Goal: Task Accomplishment & Management: Complete application form

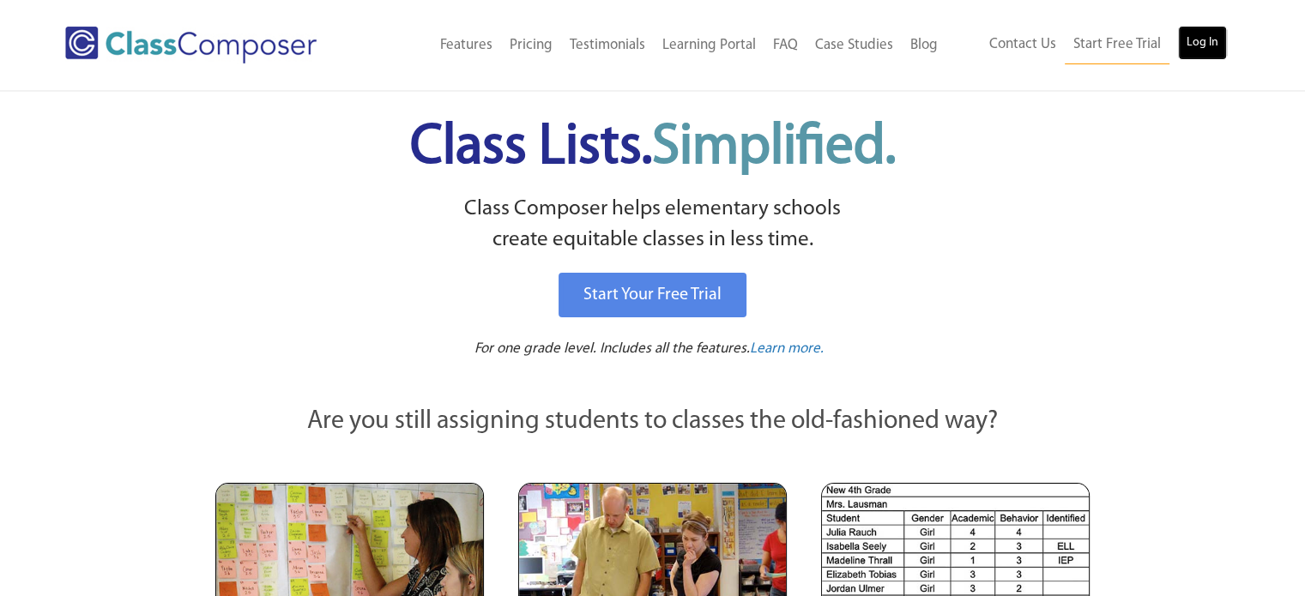
click at [1180, 33] on link "Log In" at bounding box center [1202, 43] width 49 height 34
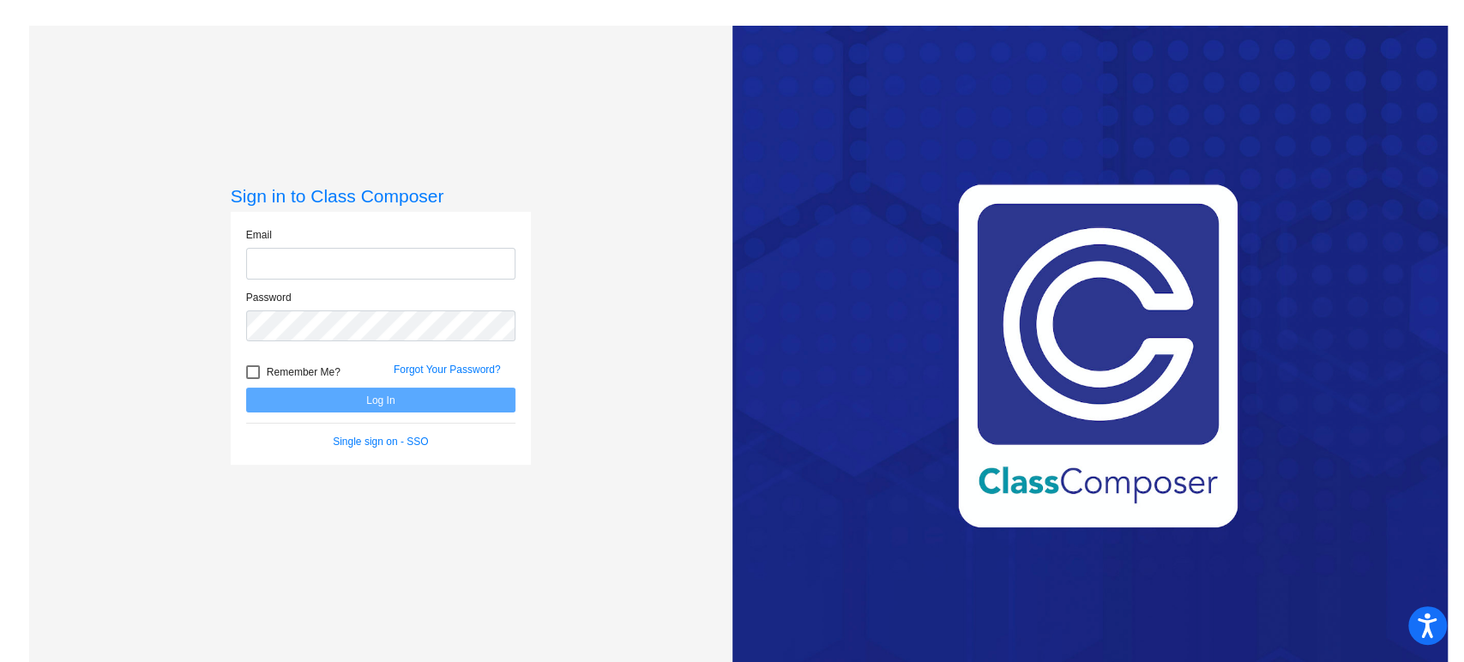
type input "[PERSON_NAME][EMAIL_ADDRESS][PERSON_NAME][DOMAIN_NAME]"
click at [412, 390] on button "Log In" at bounding box center [380, 400] width 269 height 25
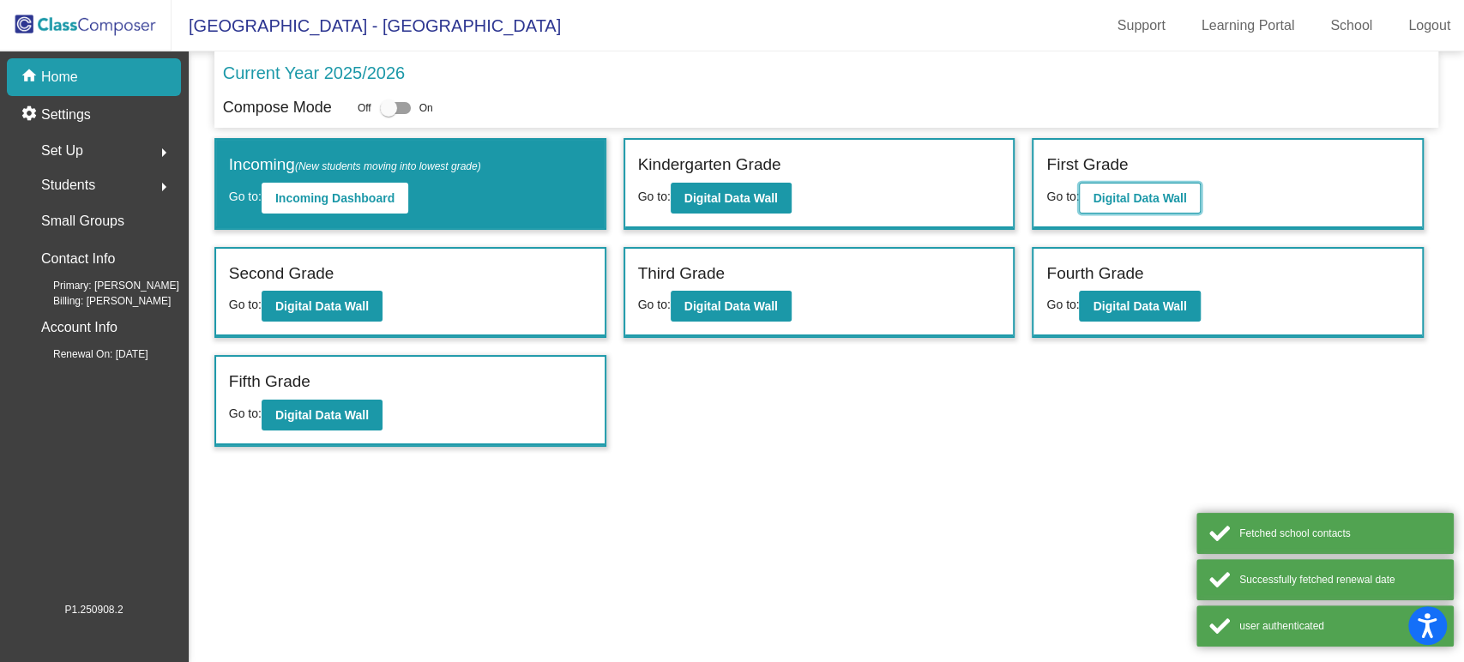
click at [1153, 202] on b "Digital Data Wall" at bounding box center [1140, 198] width 94 height 14
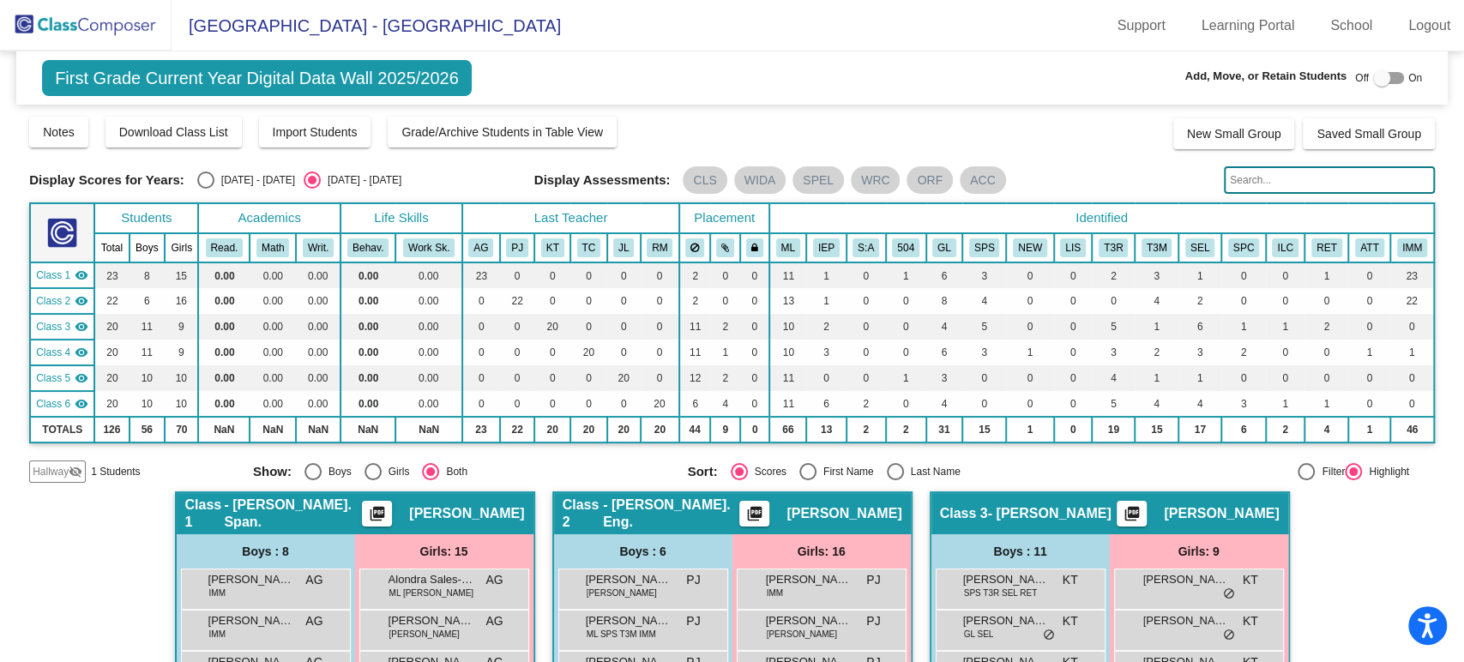
click at [63, 472] on span "Hallway" at bounding box center [51, 471] width 36 height 15
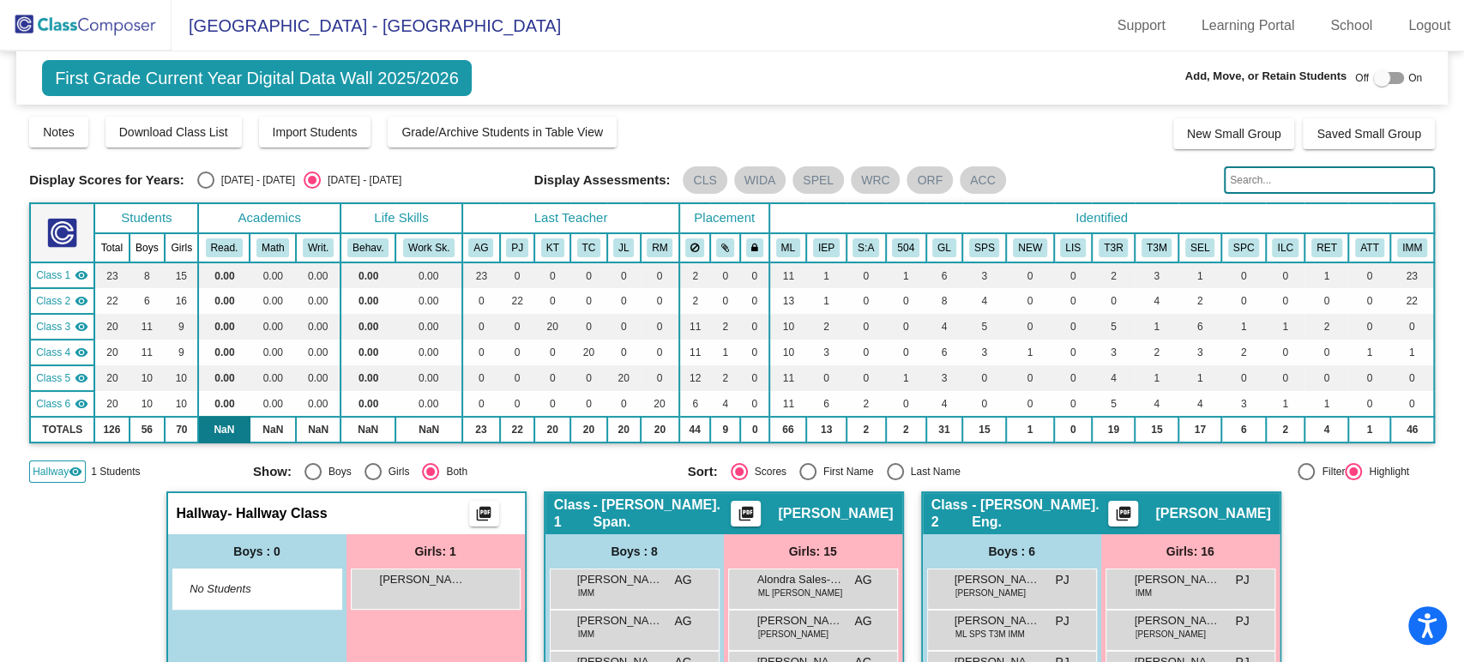
scroll to position [190, 0]
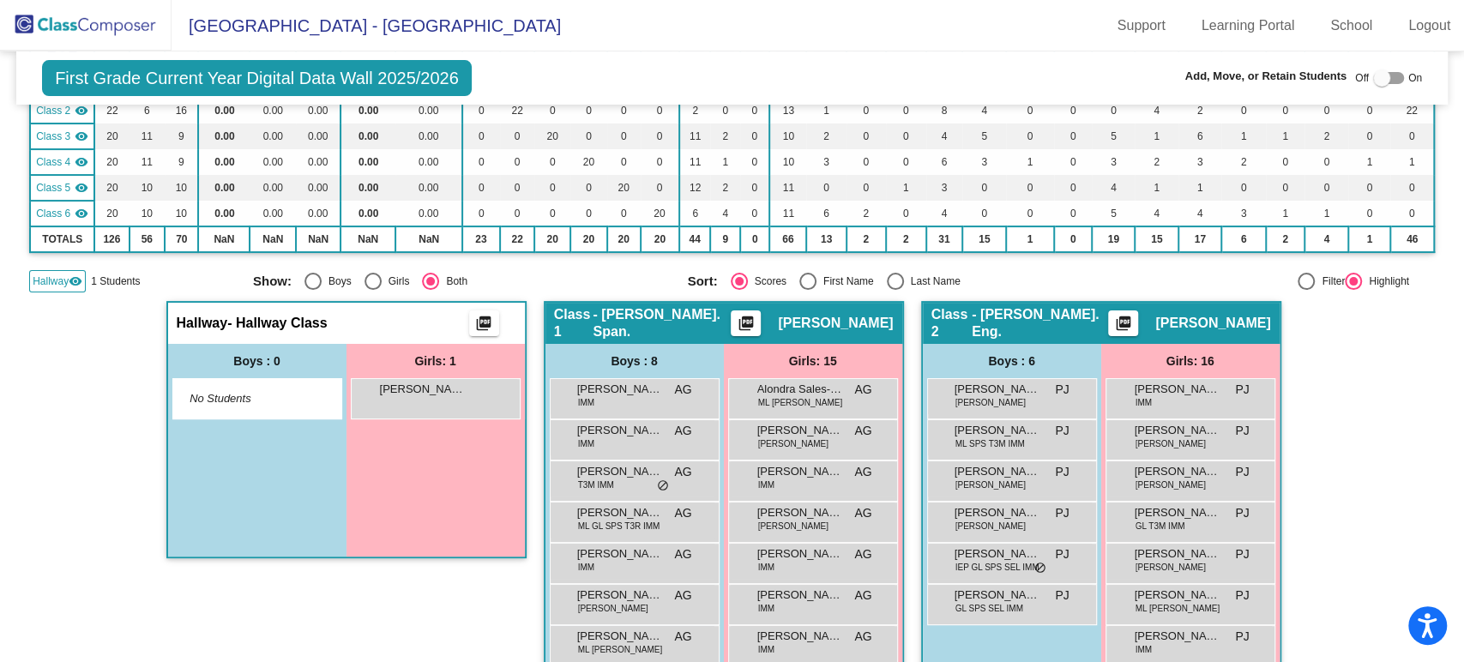
click at [1359, 79] on span "Off" at bounding box center [1362, 77] width 14 height 15
click at [1374, 74] on div at bounding box center [1382, 77] width 17 height 17
checkbox input "true"
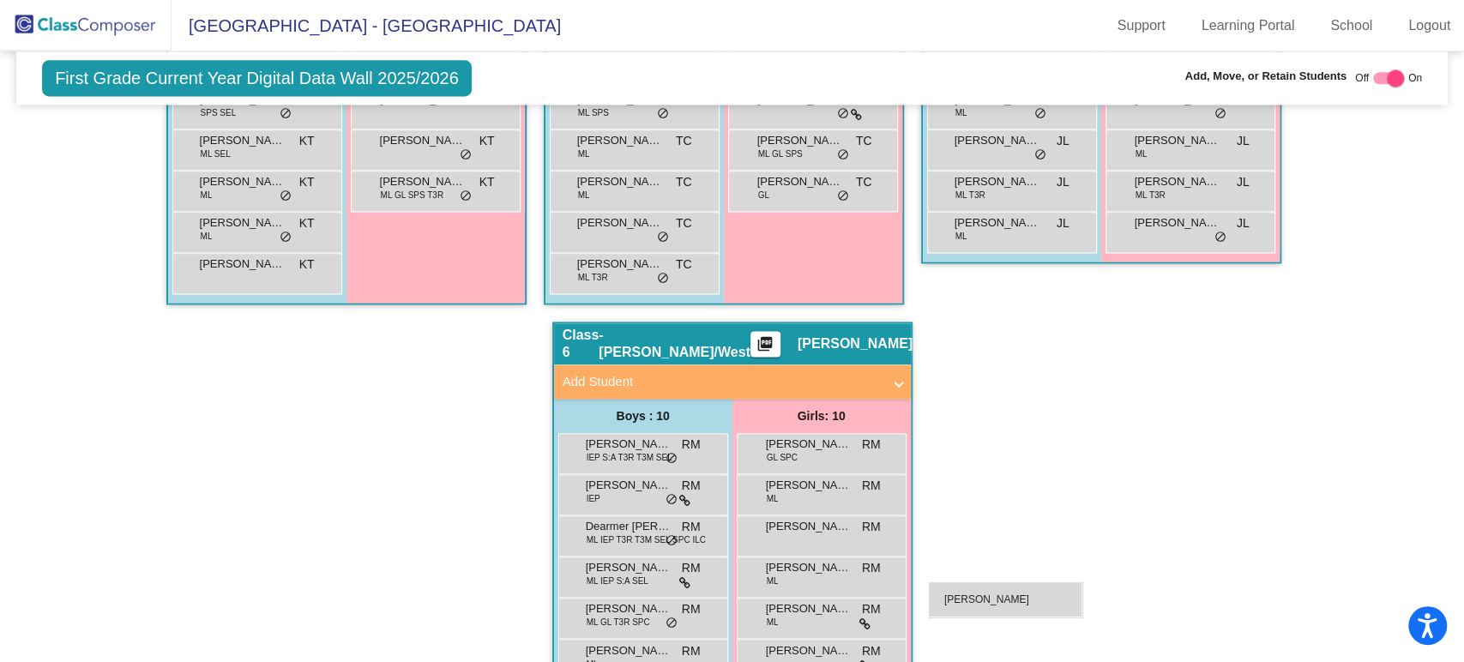
scroll to position [1560, 0]
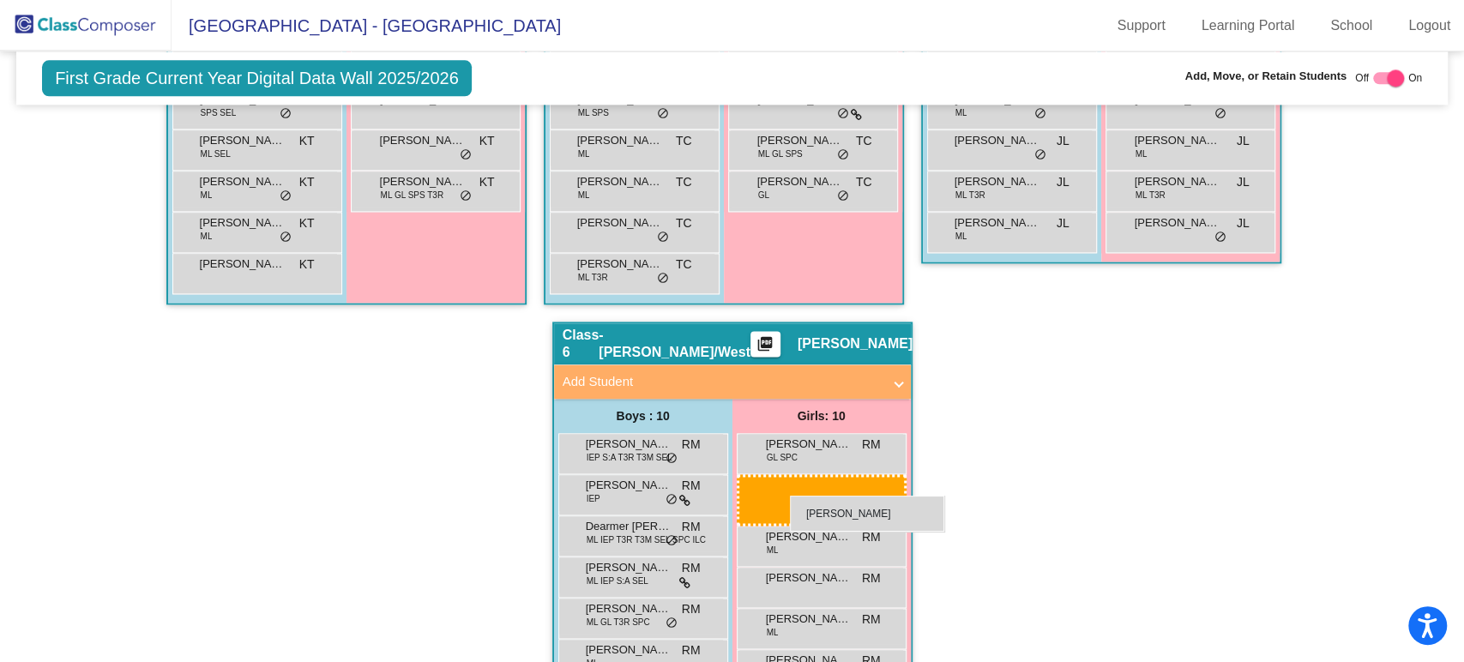
drag, startPoint x: 393, startPoint y: 387, endPoint x: 789, endPoint y: 495, distance: 410.8
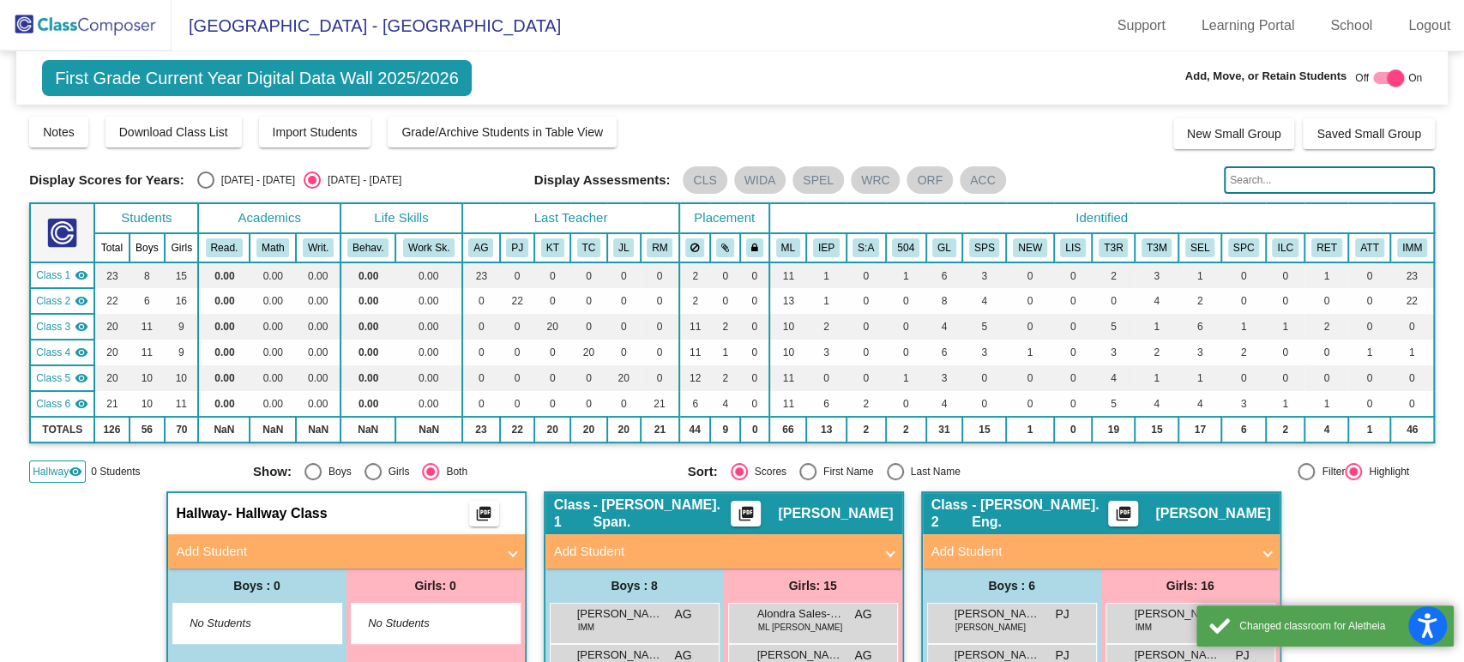
scroll to position [190, 0]
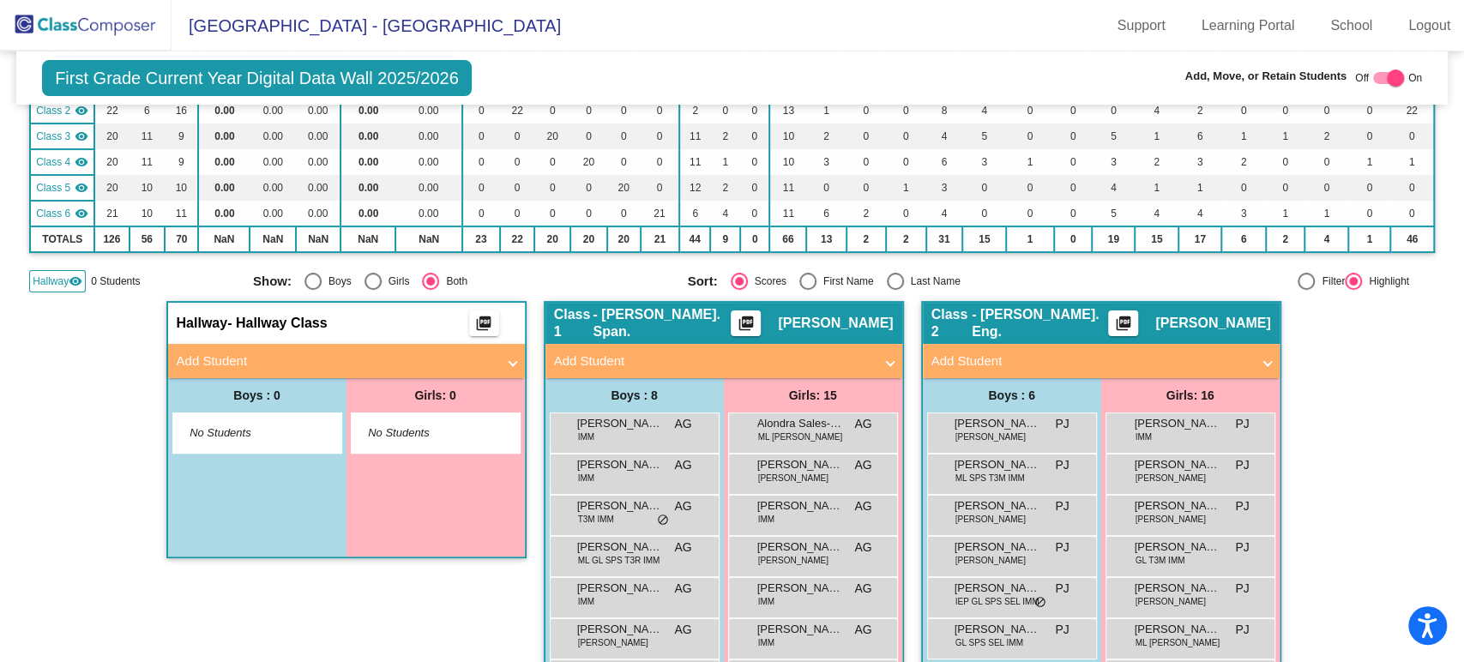
click at [327, 355] on mat-panel-title "Add Student" at bounding box center [336, 362] width 319 height 20
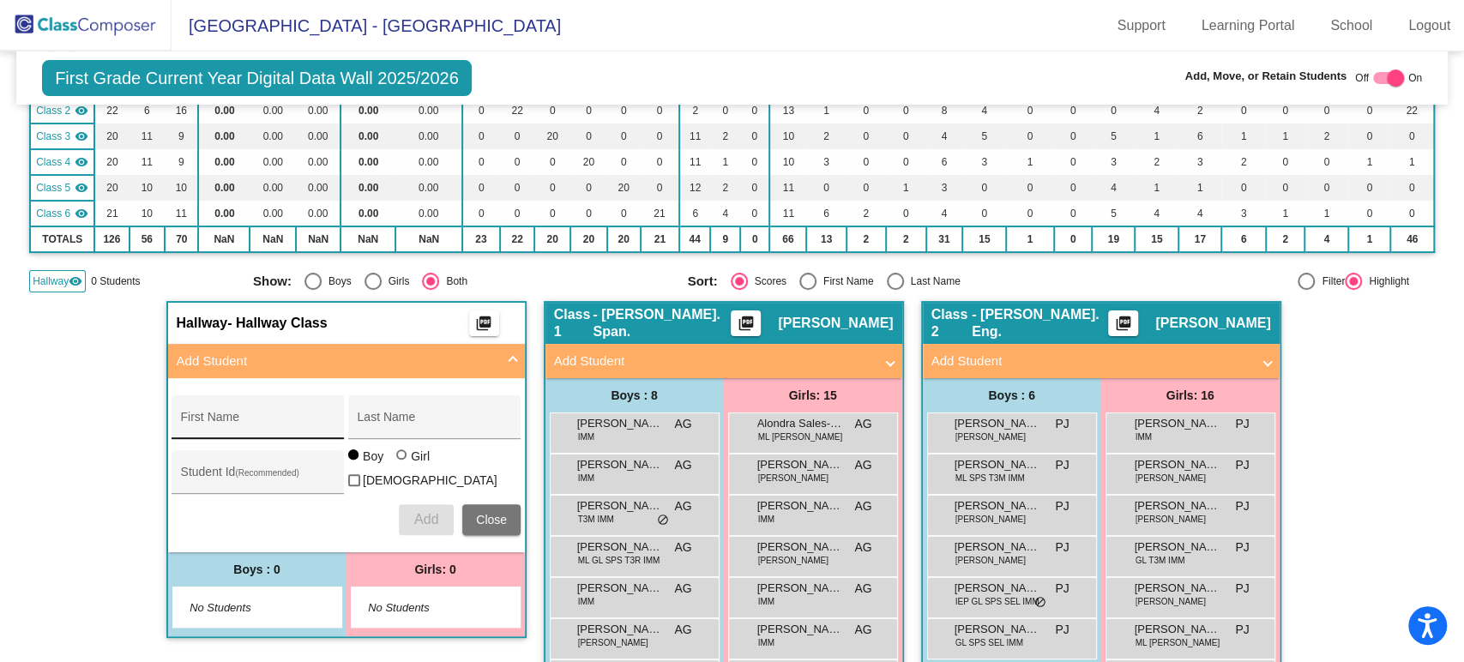
click at [277, 415] on div "First Name" at bounding box center [258, 422] width 154 height 35
type input "Loan"
type input "Flowers"
click at [277, 417] on input "Loan" at bounding box center [258, 424] width 154 height 14
type input "[PERSON_NAME]"
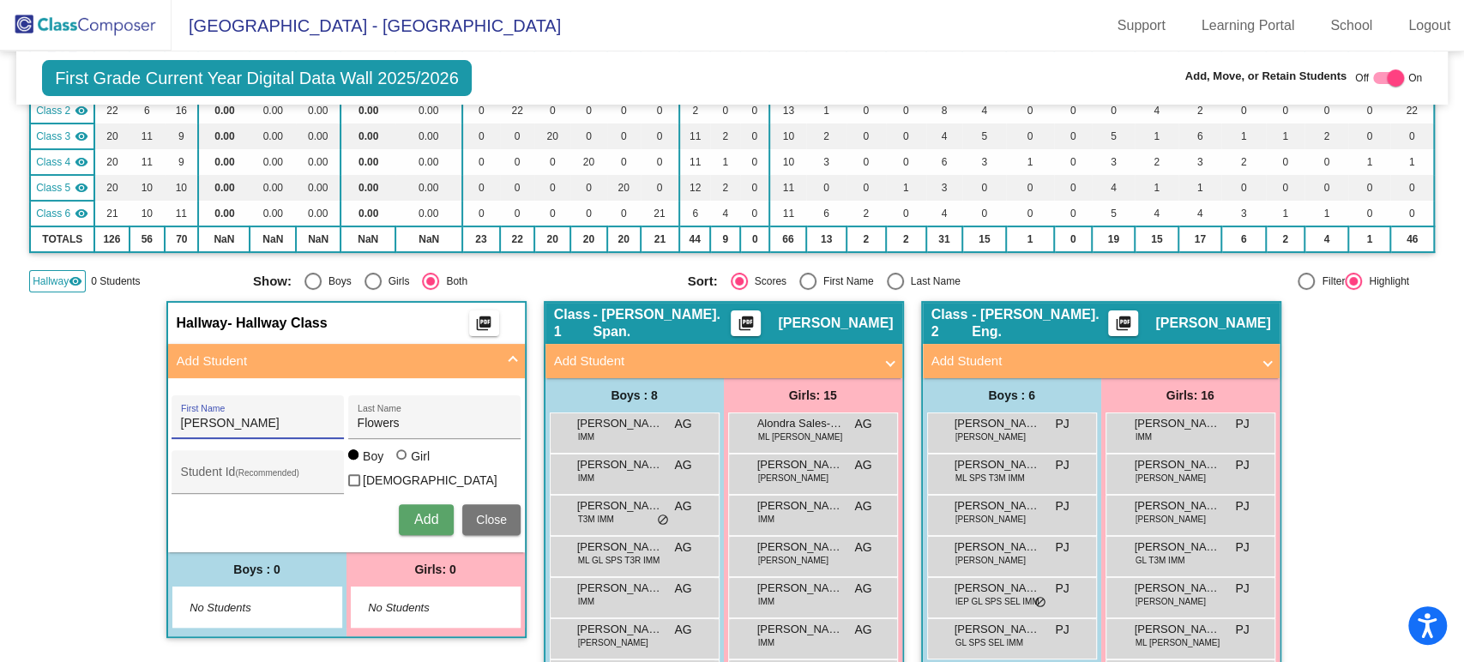
click at [336, 528] on div "Add Close" at bounding box center [346, 519] width 349 height 31
click at [408, 517] on button "Add" at bounding box center [426, 519] width 55 height 31
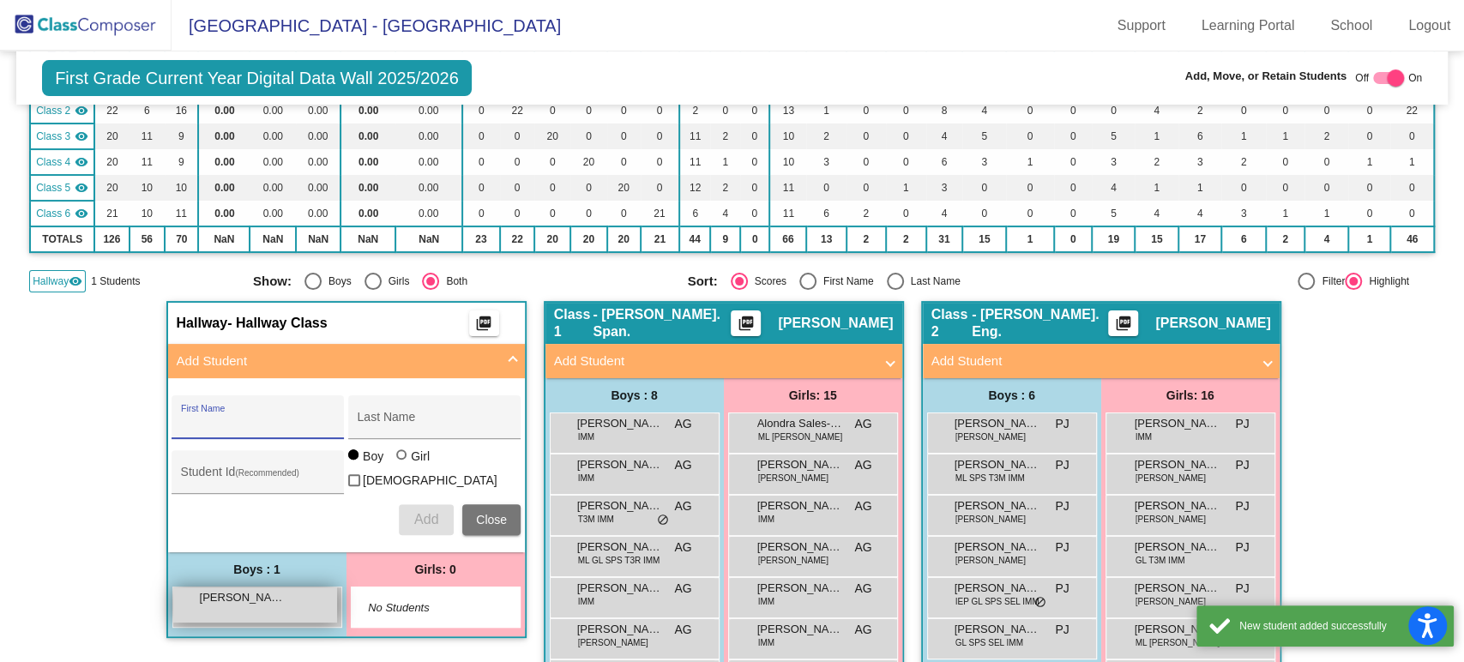
click at [233, 612] on div "Logan Flowers lock do_not_disturb_alt" at bounding box center [255, 605] width 164 height 35
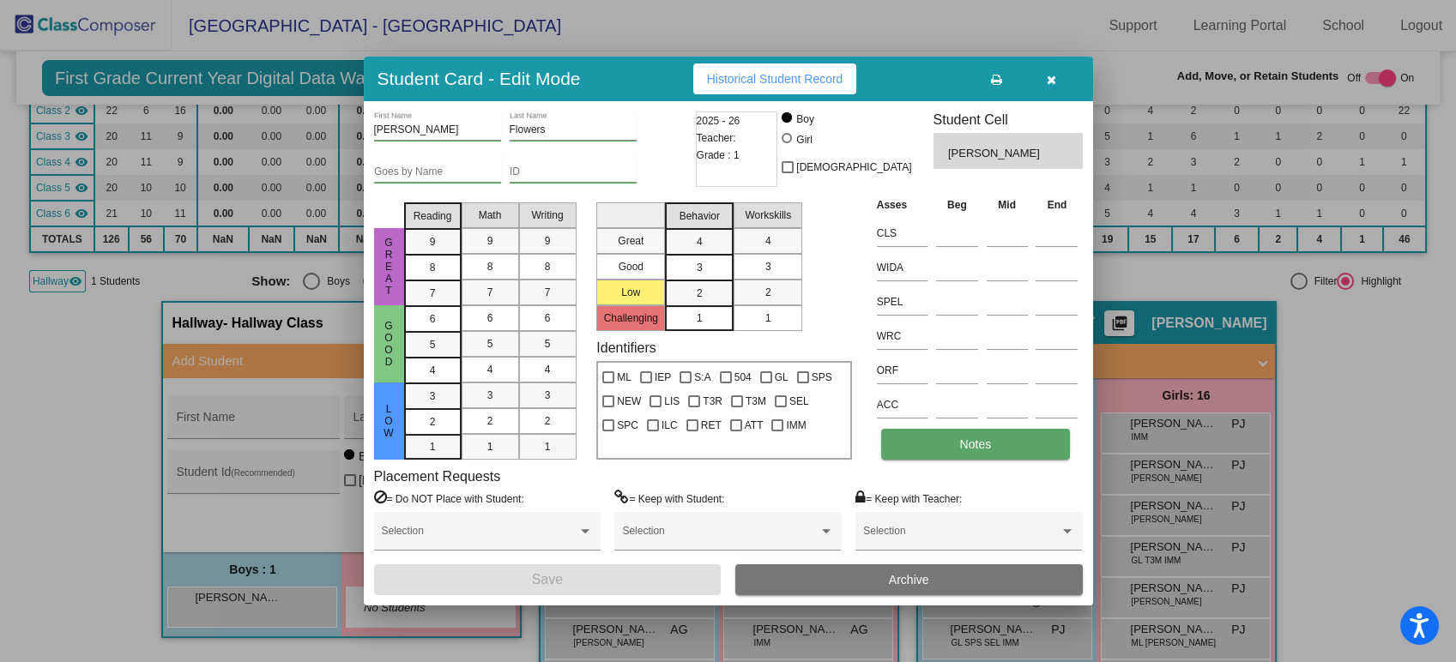
click at [1024, 453] on button "Notes" at bounding box center [975, 444] width 189 height 31
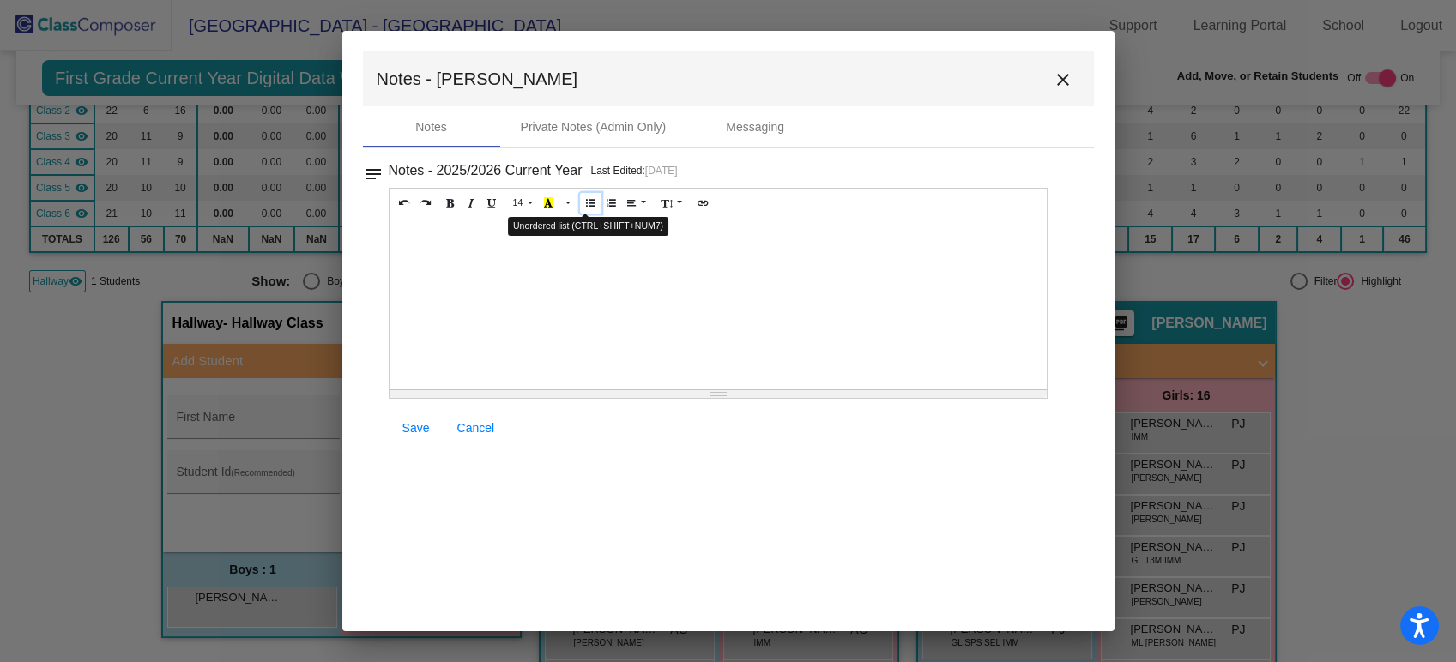
click at [586, 204] on icon "Unordered list (CTRL+SHIFT+NUM7)" at bounding box center [590, 202] width 9 height 10
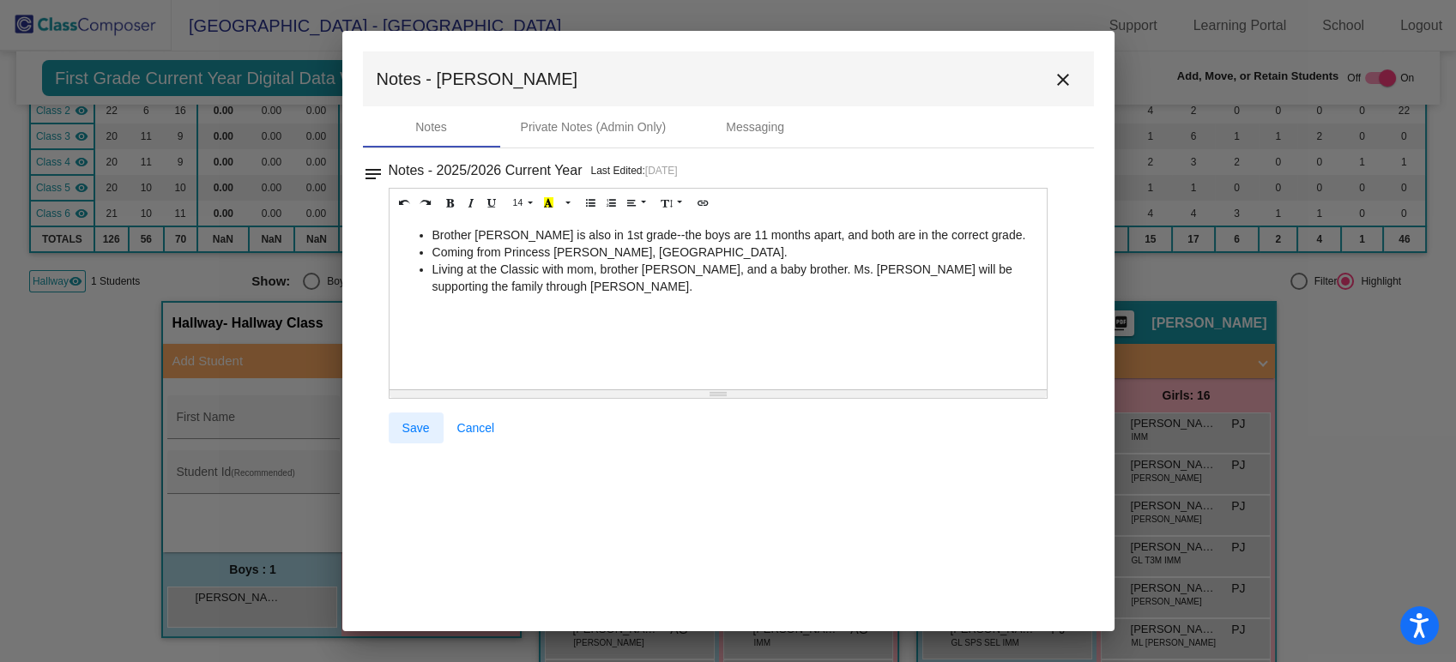
click at [418, 429] on span "Save" at bounding box center [415, 428] width 27 height 14
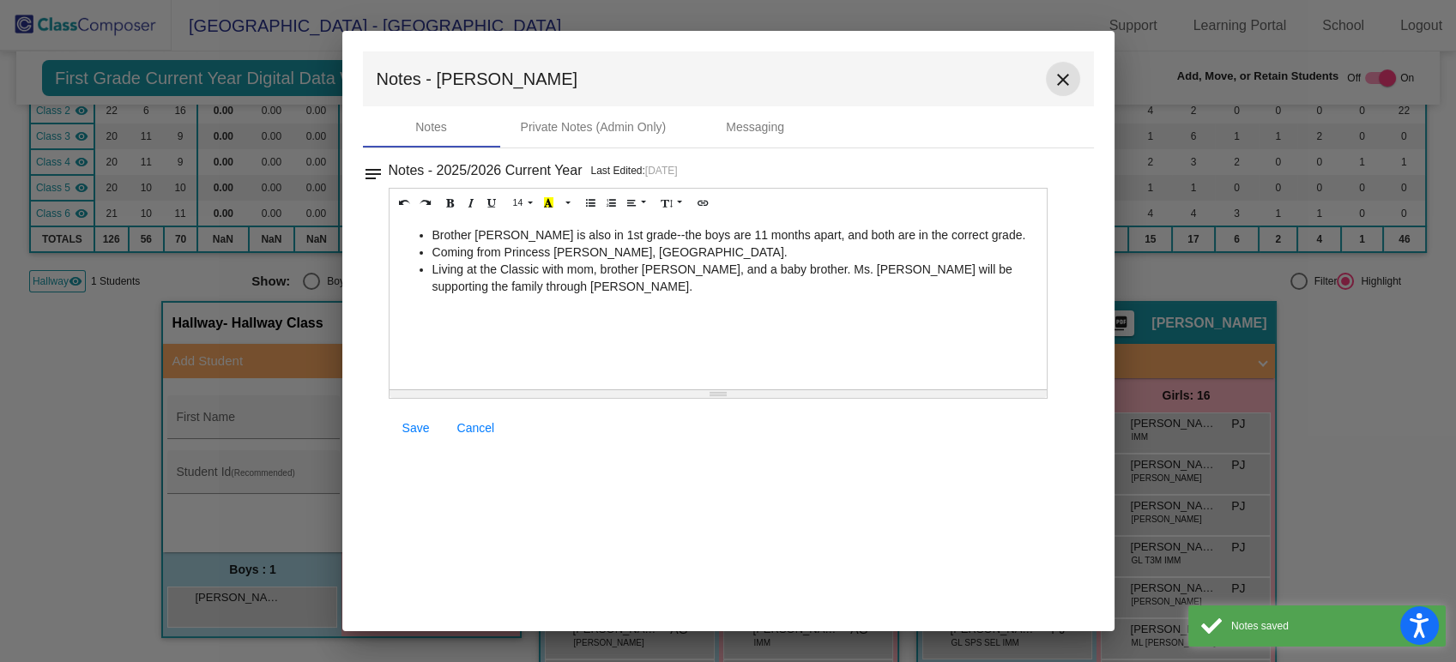
click at [1057, 82] on mat-icon "close" at bounding box center [1063, 79] width 21 height 21
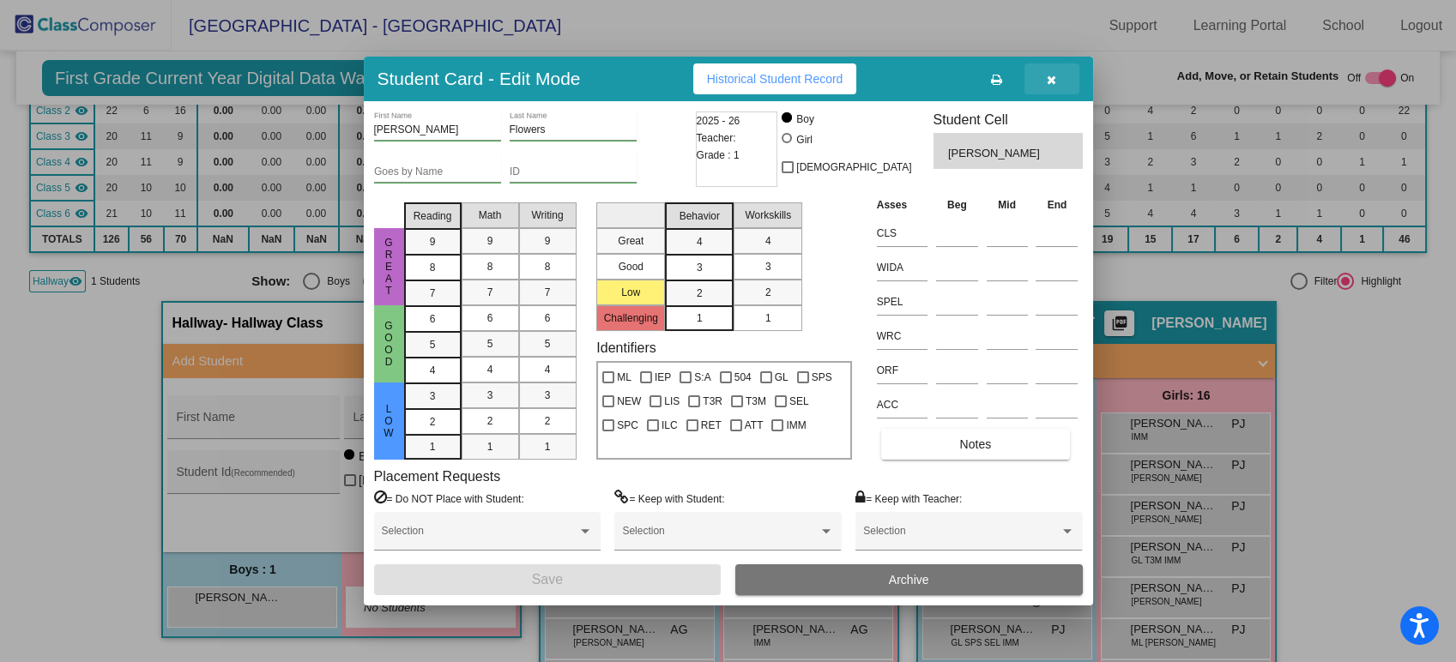
click at [1049, 81] on icon "button" at bounding box center [1051, 80] width 9 height 12
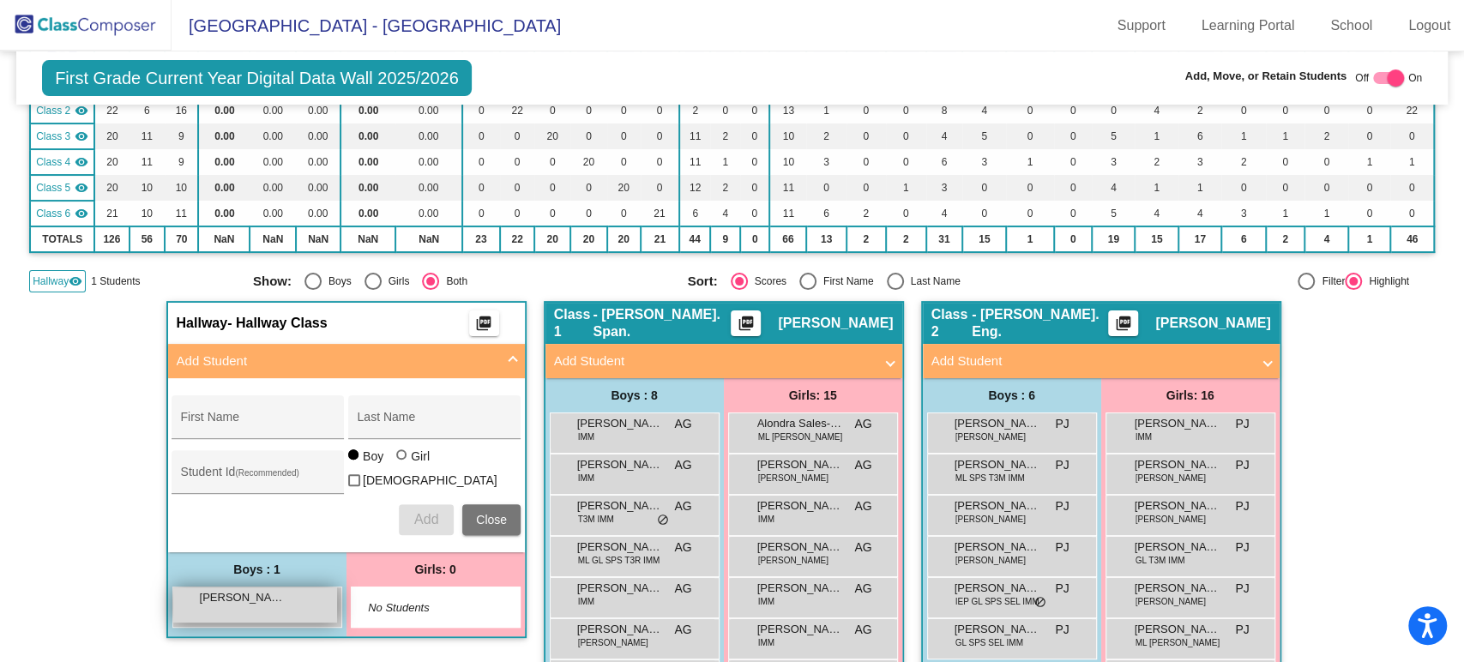
click at [305, 602] on div "Logan Flowers lock do_not_disturb_alt" at bounding box center [255, 605] width 164 height 35
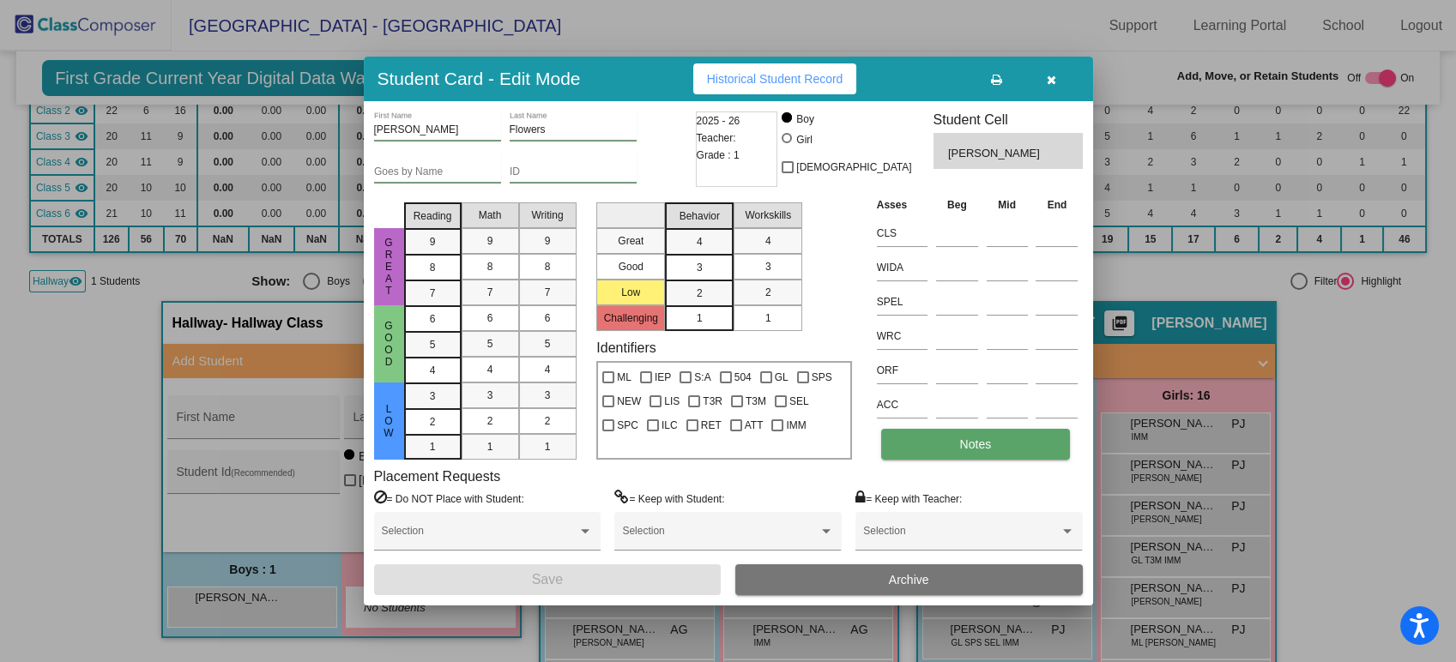
click at [956, 444] on button "Notes" at bounding box center [975, 444] width 189 height 31
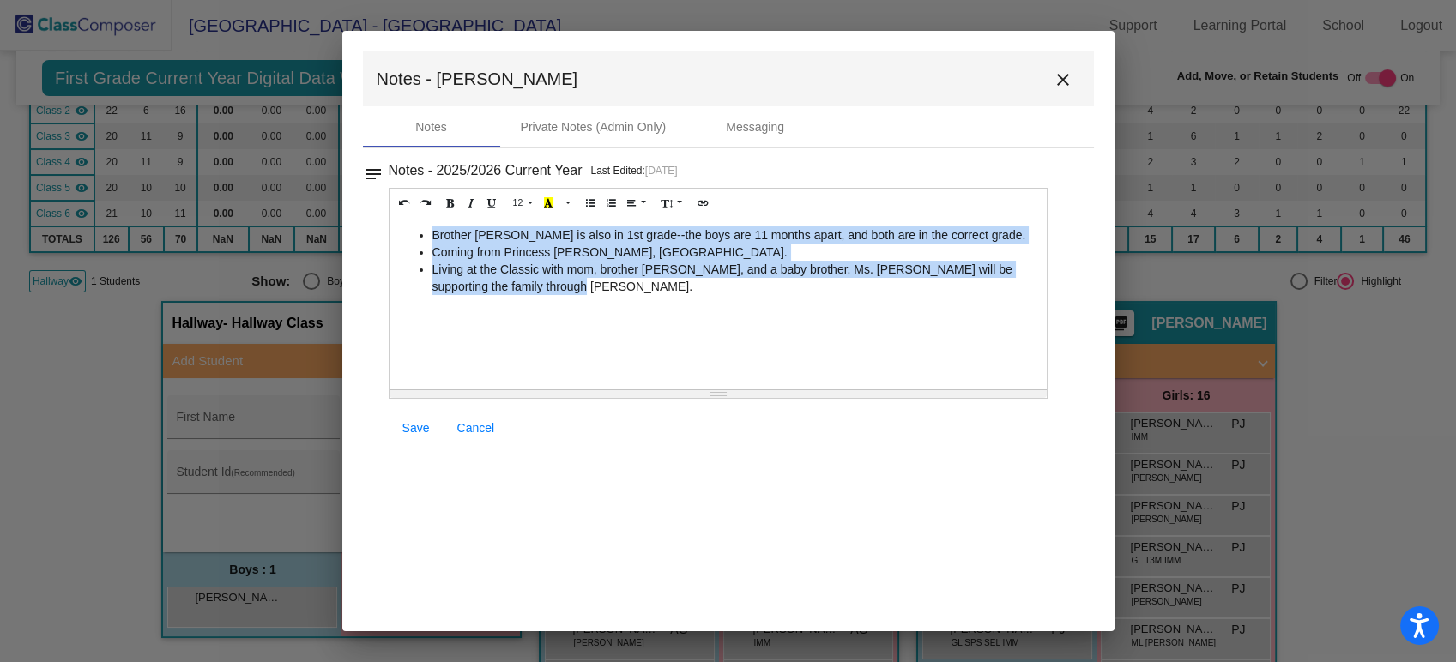
drag, startPoint x: 586, startPoint y: 312, endPoint x: 417, endPoint y: 232, distance: 187.3
click at [417, 232] on div "Brother [PERSON_NAME] is also in 1st grade--the boys are 11 months apart, and b…" at bounding box center [718, 304] width 658 height 172
copy ul "Brother [PERSON_NAME] is also in 1st grade--the boys are 11 months apart, and b…"
click at [1054, 77] on mat-icon "close" at bounding box center [1063, 79] width 21 height 21
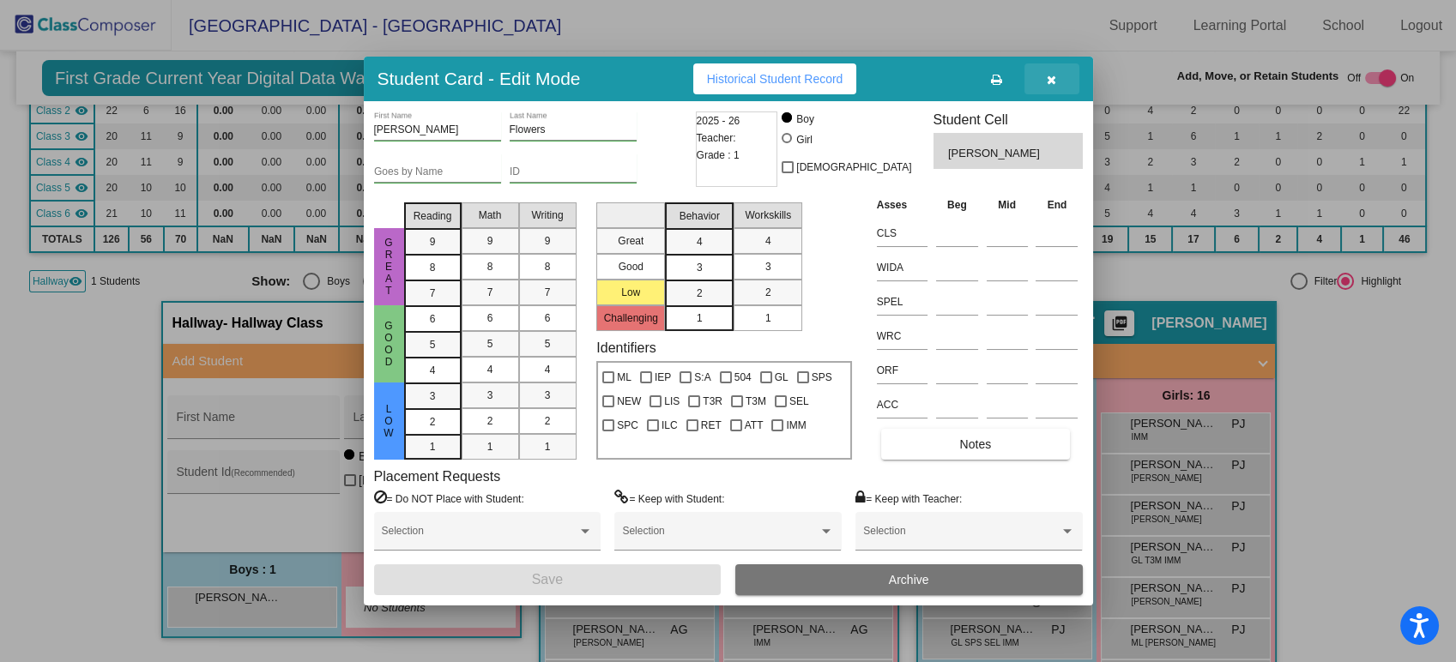
click at [1043, 75] on button "button" at bounding box center [1051, 78] width 55 height 31
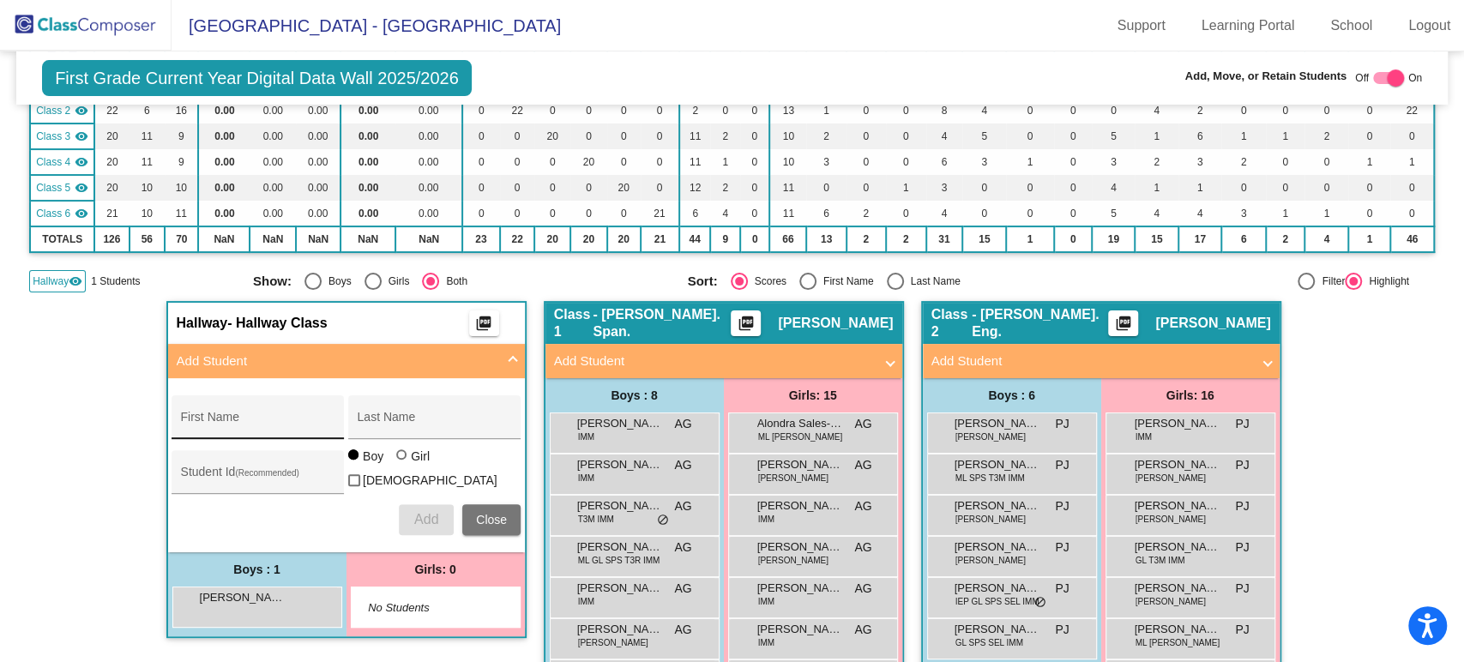
click at [278, 400] on div "First Name" at bounding box center [258, 417] width 172 height 44
type input "Malaki"
type input "Flowers"
click at [423, 512] on span "Add" at bounding box center [426, 519] width 24 height 15
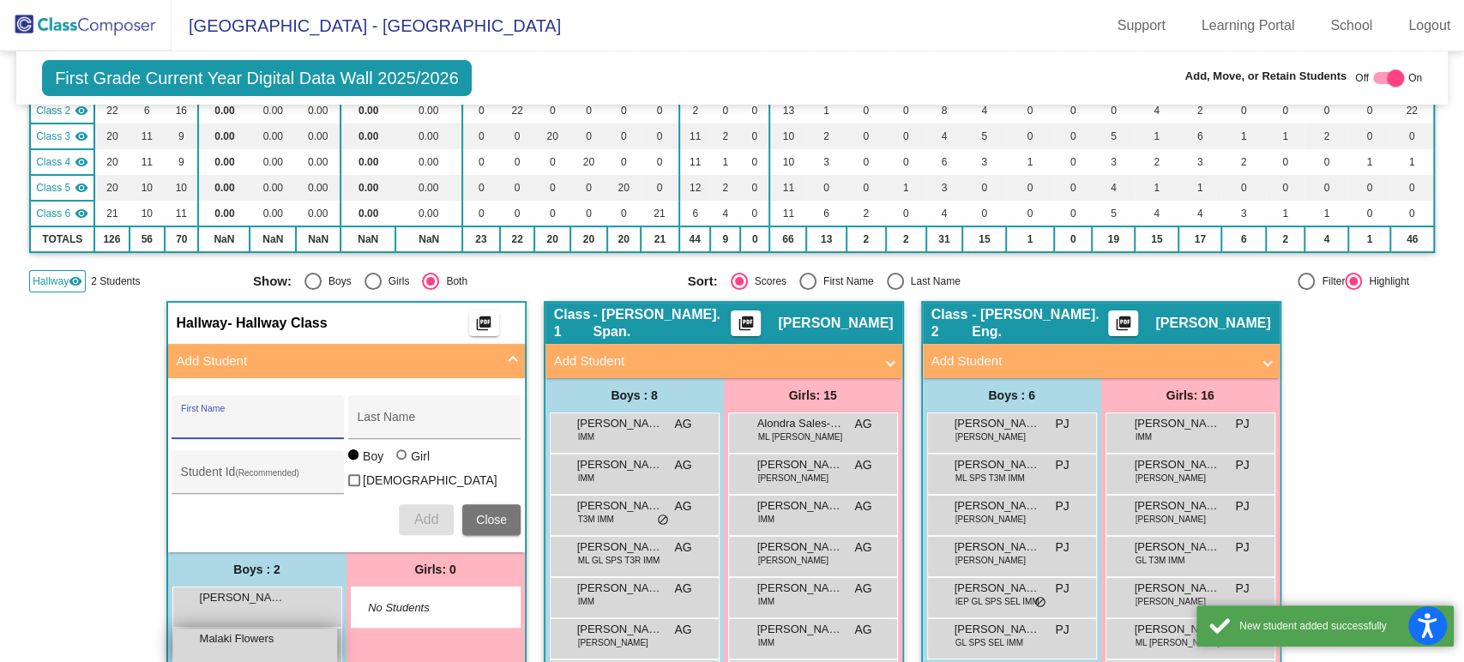
click at [263, 640] on span "Malaki Flowers" at bounding box center [243, 639] width 86 height 17
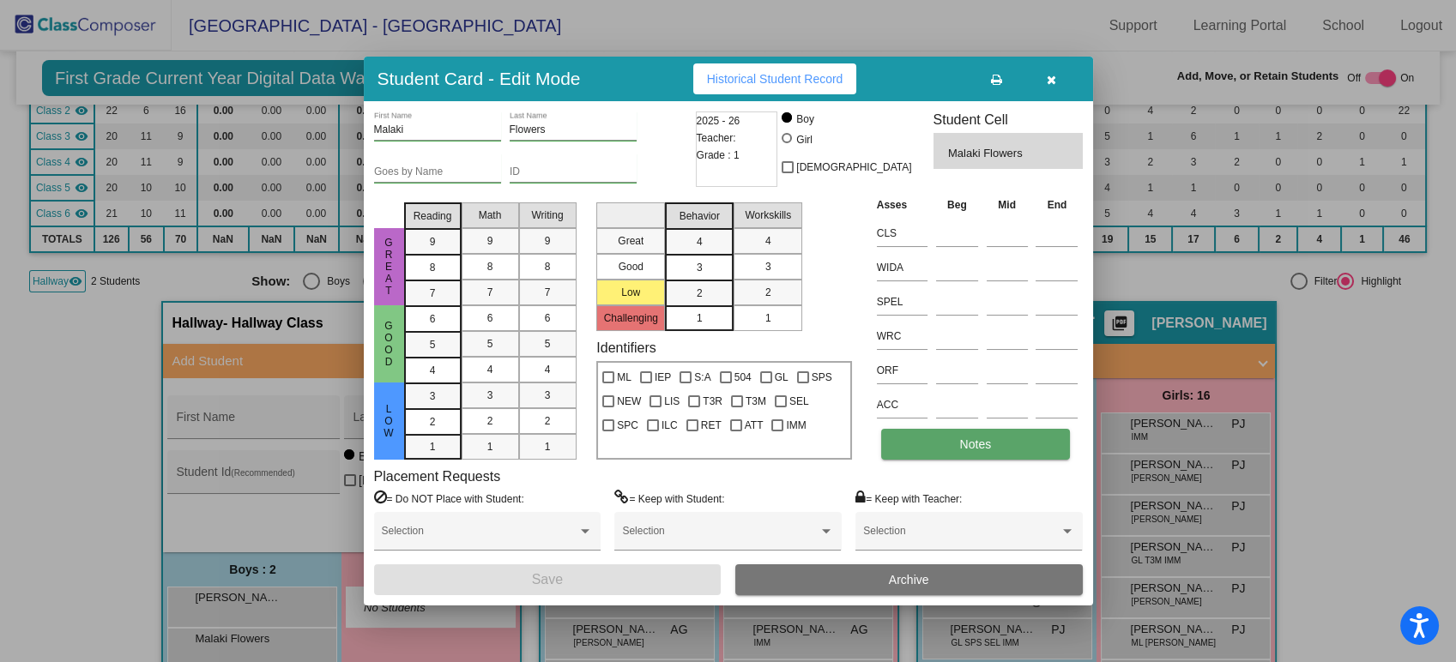
click at [945, 447] on button "Notes" at bounding box center [975, 444] width 189 height 31
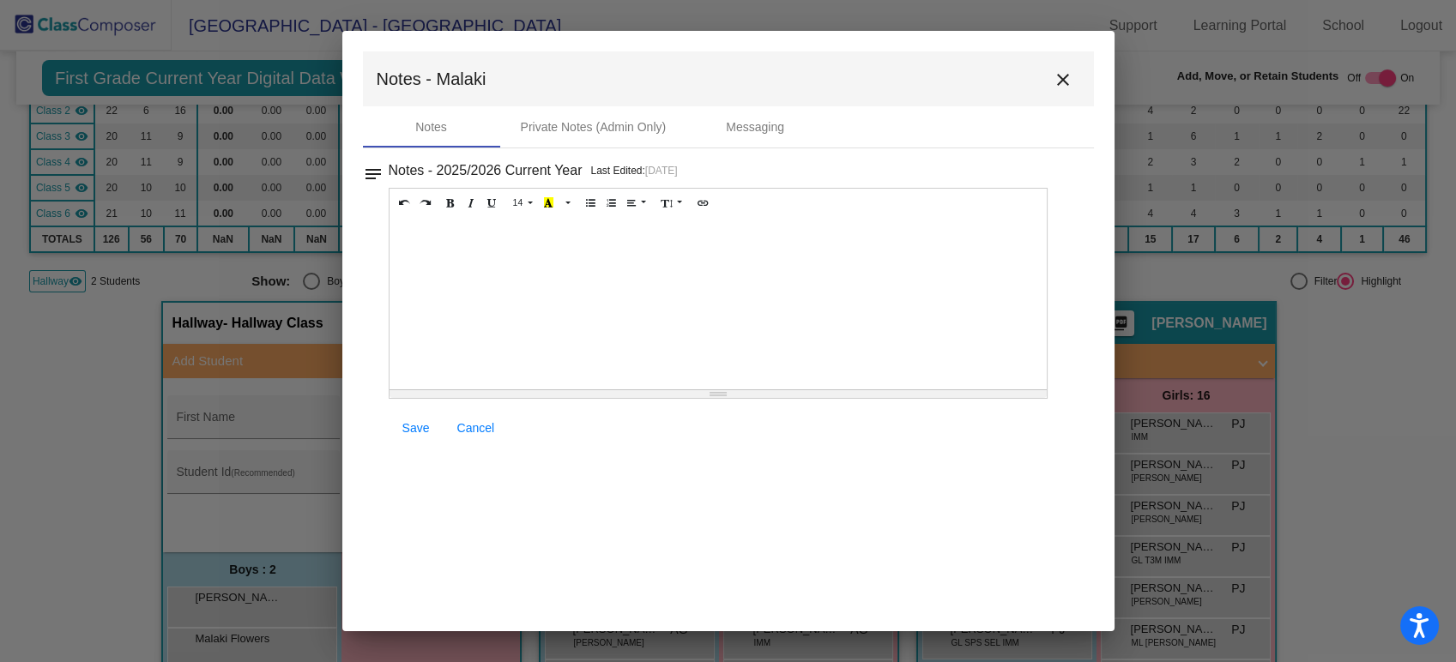
click at [486, 263] on div at bounding box center [718, 304] width 658 height 172
paste div
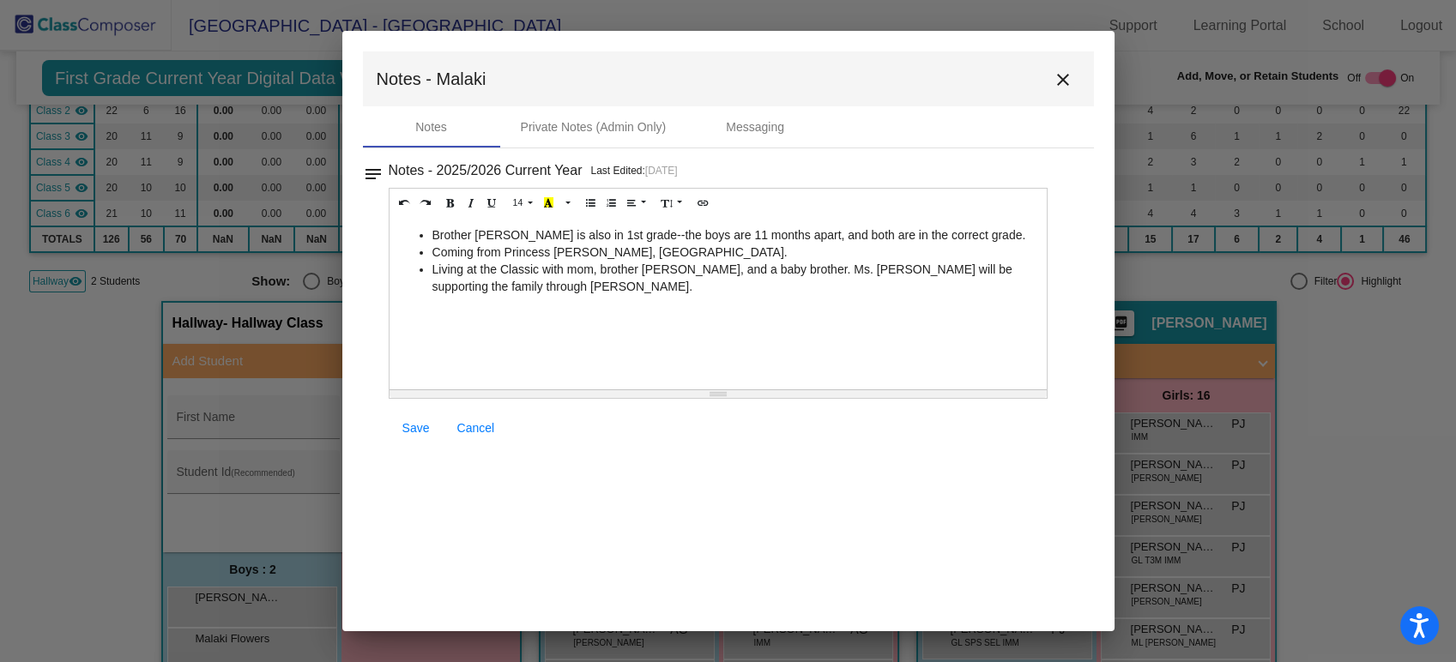
click at [491, 236] on li "Brother [PERSON_NAME] is also in 1st grade--the boys are 11 months apart, and b…" at bounding box center [735, 234] width 607 height 17
click at [663, 270] on li "Living at the Classic with mom, brother [PERSON_NAME], and a baby brother. Ms. …" at bounding box center [735, 278] width 607 height 34
click at [683, 314] on div "Brother [PERSON_NAME] is also in 1st grade--the boys are 11 months apart, and b…" at bounding box center [718, 304] width 658 height 172
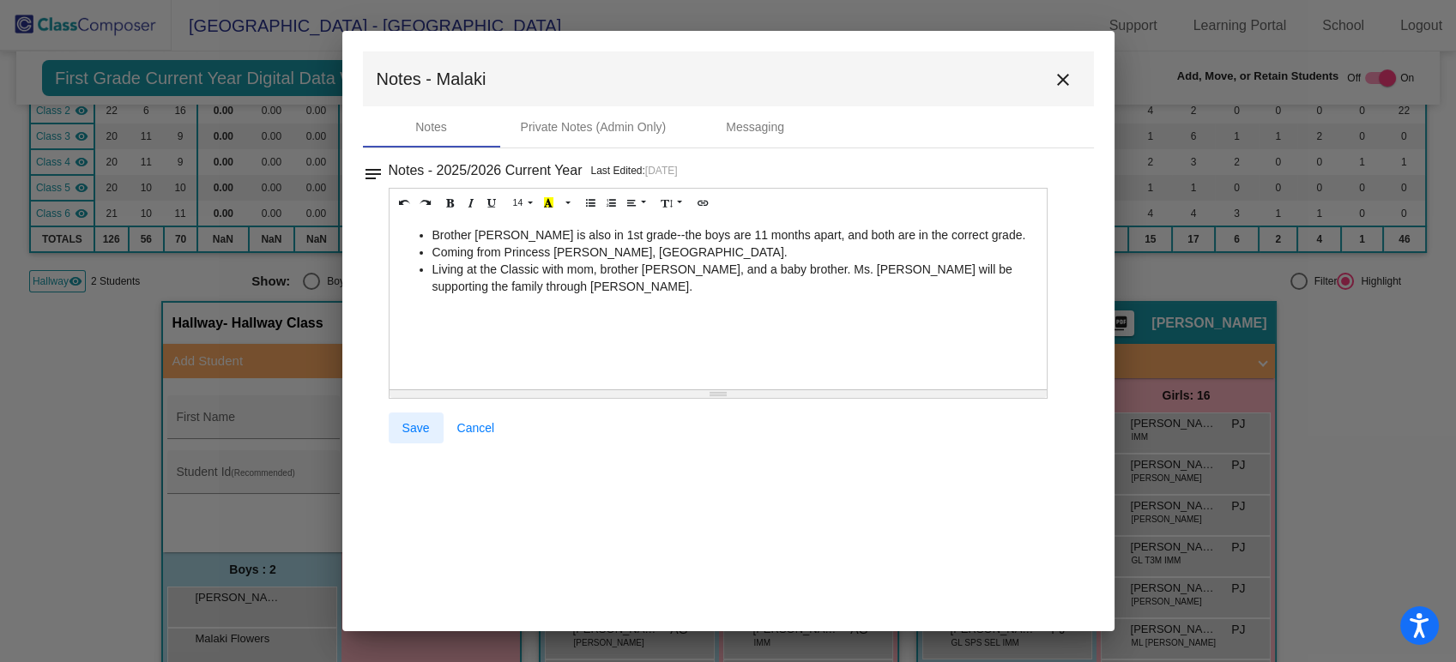
click at [400, 442] on link "Save" at bounding box center [416, 428] width 55 height 31
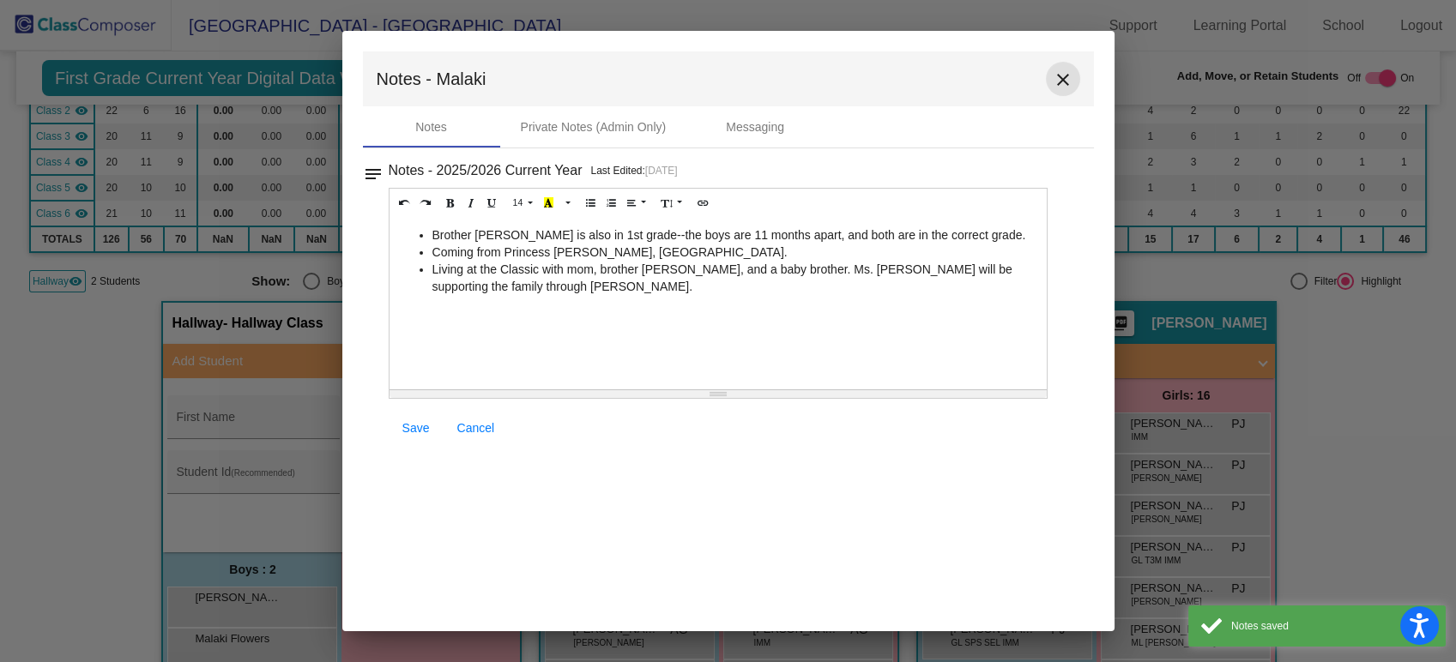
click at [1056, 78] on mat-icon "close" at bounding box center [1063, 79] width 21 height 21
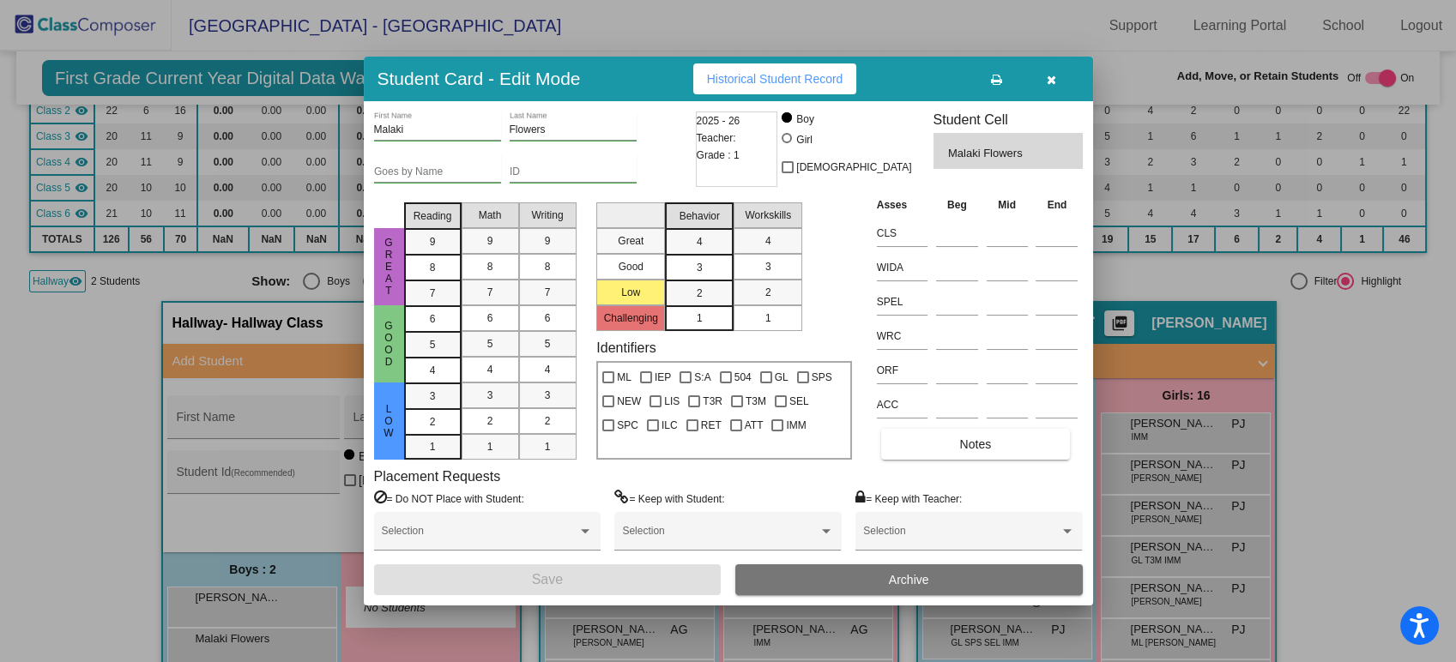
click at [1051, 85] on icon "button" at bounding box center [1051, 80] width 9 height 12
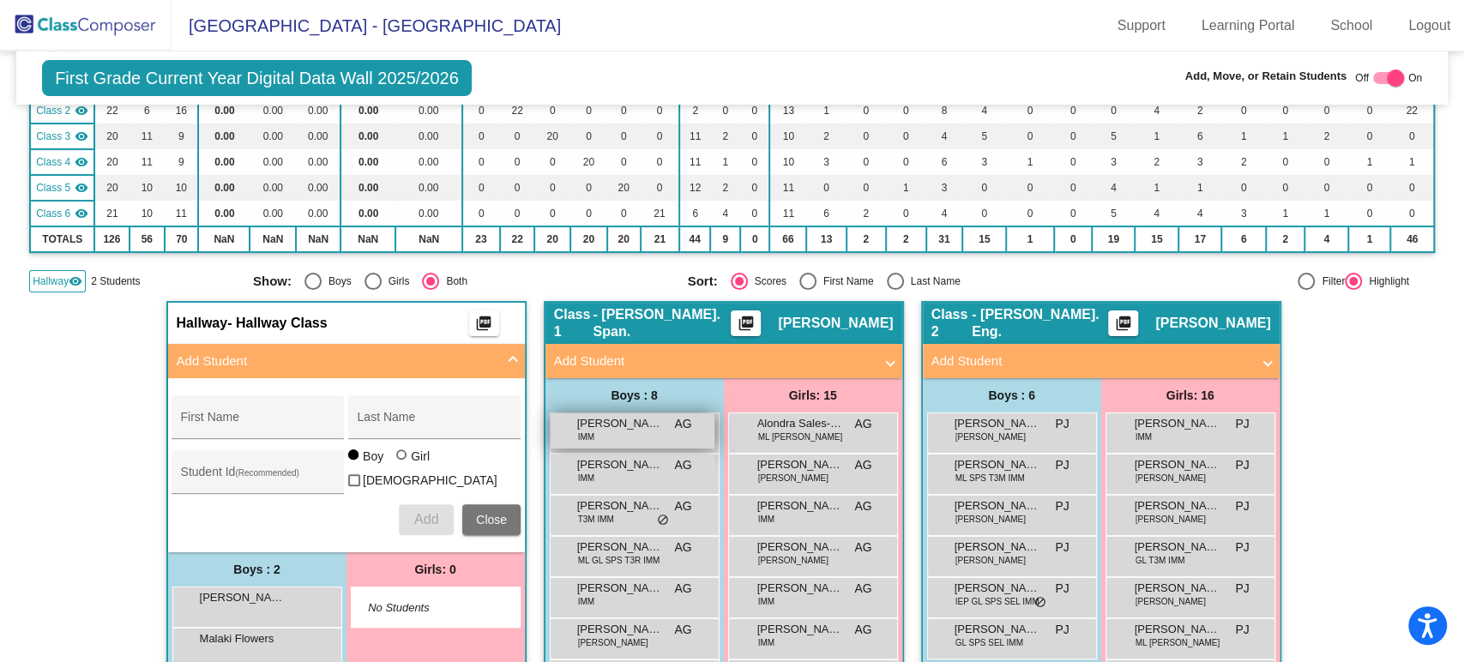
scroll to position [476, 0]
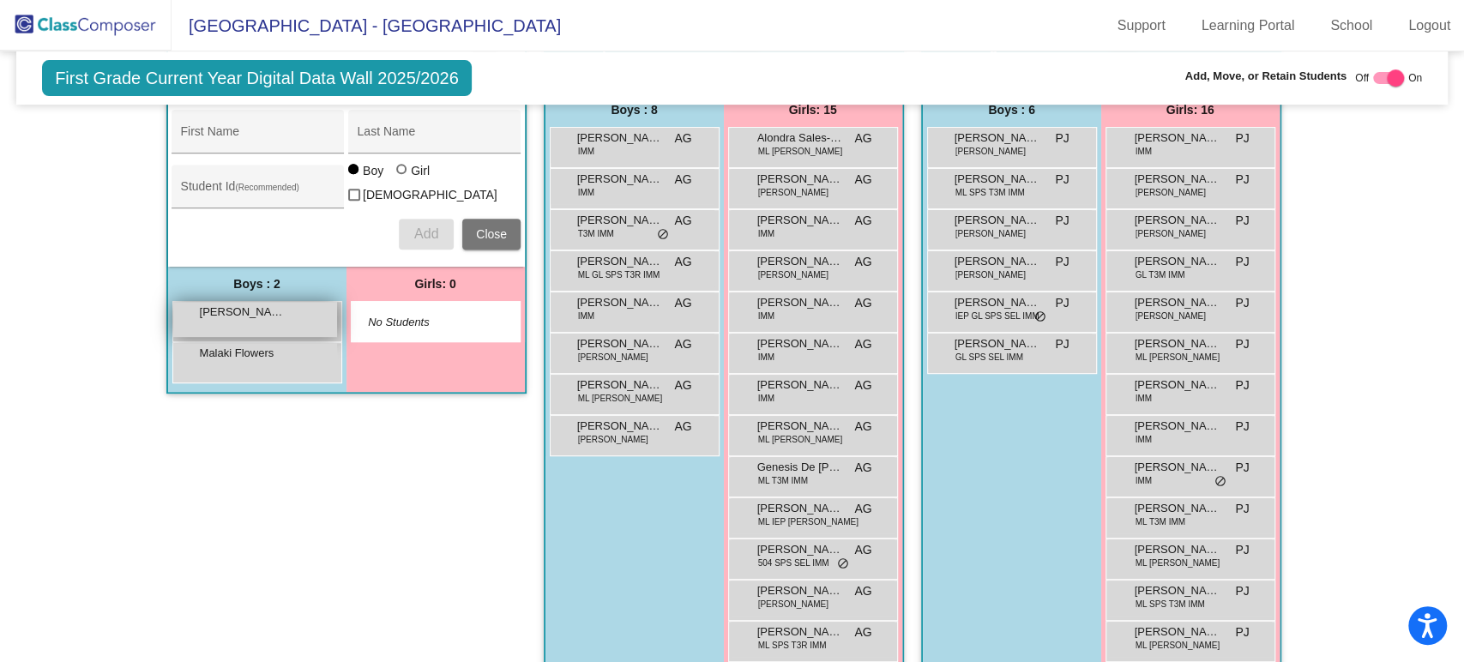
click at [261, 311] on span "[PERSON_NAME]" at bounding box center [243, 312] width 86 height 17
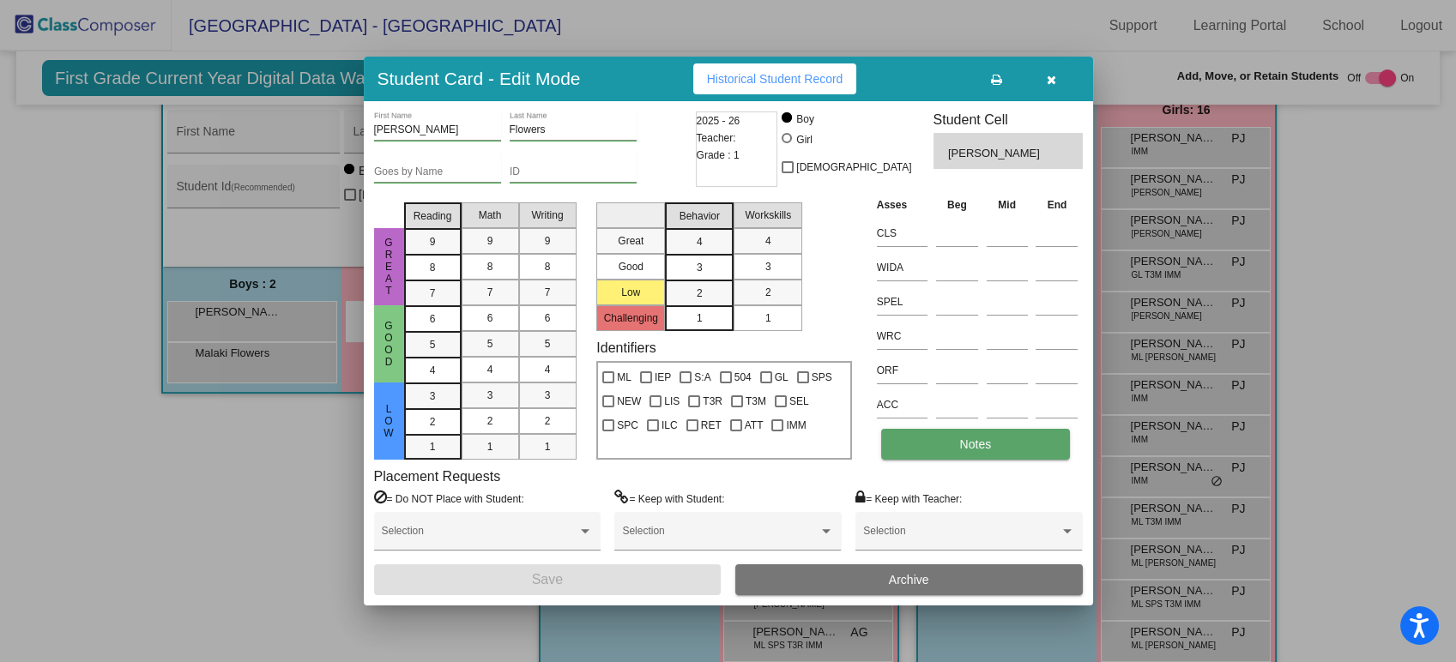
click at [975, 449] on span "Notes" at bounding box center [976, 445] width 32 height 14
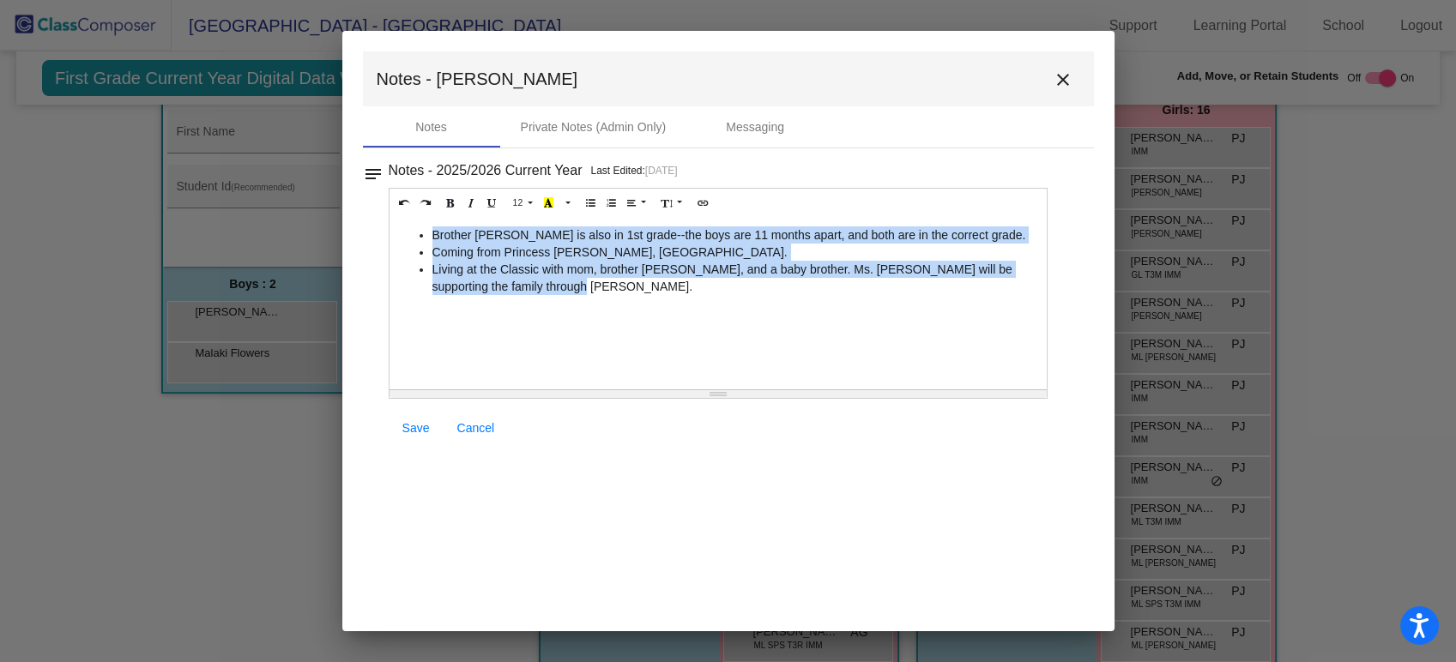
drag, startPoint x: 558, startPoint y: 308, endPoint x: 398, endPoint y: 215, distance: 184.5
click at [398, 215] on div "12 8 9 10 11 12 14 18 24 36 Background Color Transparent Select #ffff00 Text Co…" at bounding box center [719, 293] width 660 height 211
copy ul "Brother [PERSON_NAME] is also in 1st grade--the boys are 11 months apart, and b…"
click at [1063, 79] on mat-icon "close" at bounding box center [1063, 79] width 21 height 21
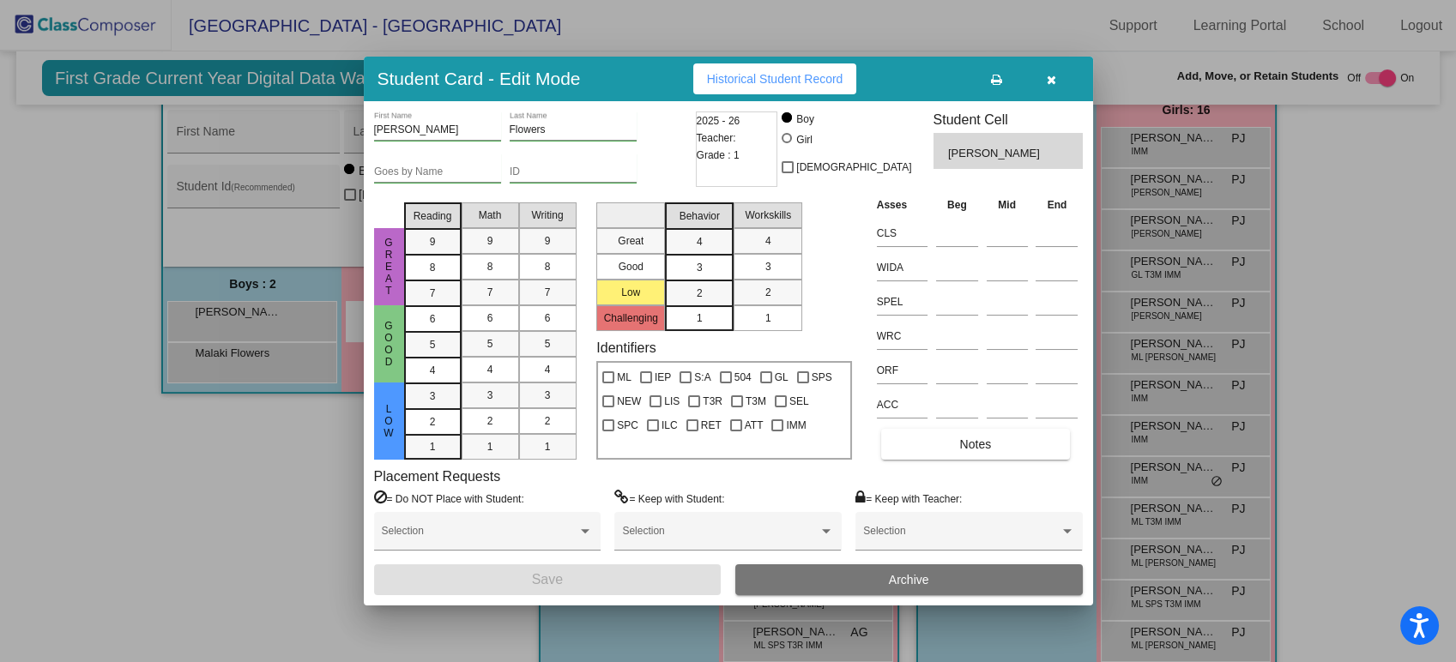
click at [1058, 82] on button "button" at bounding box center [1051, 78] width 55 height 31
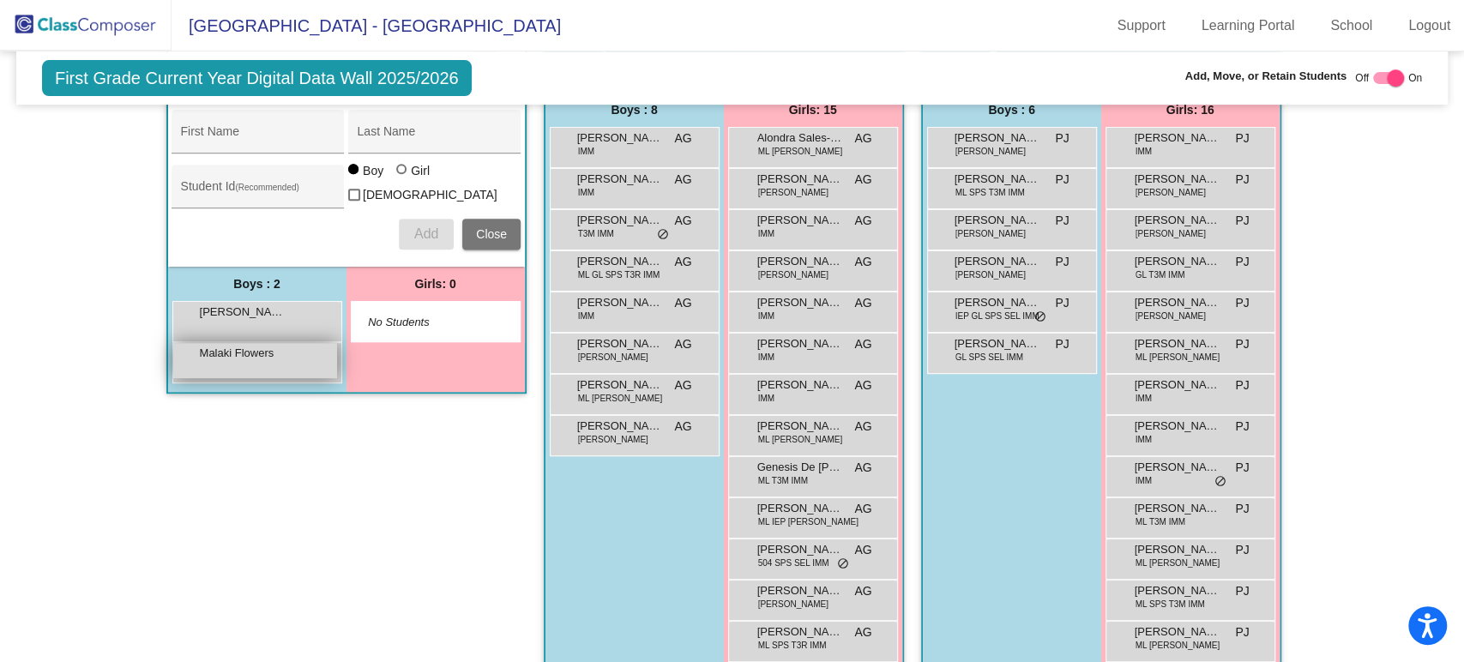
click at [213, 353] on span "Malaki Flowers" at bounding box center [243, 353] width 86 height 17
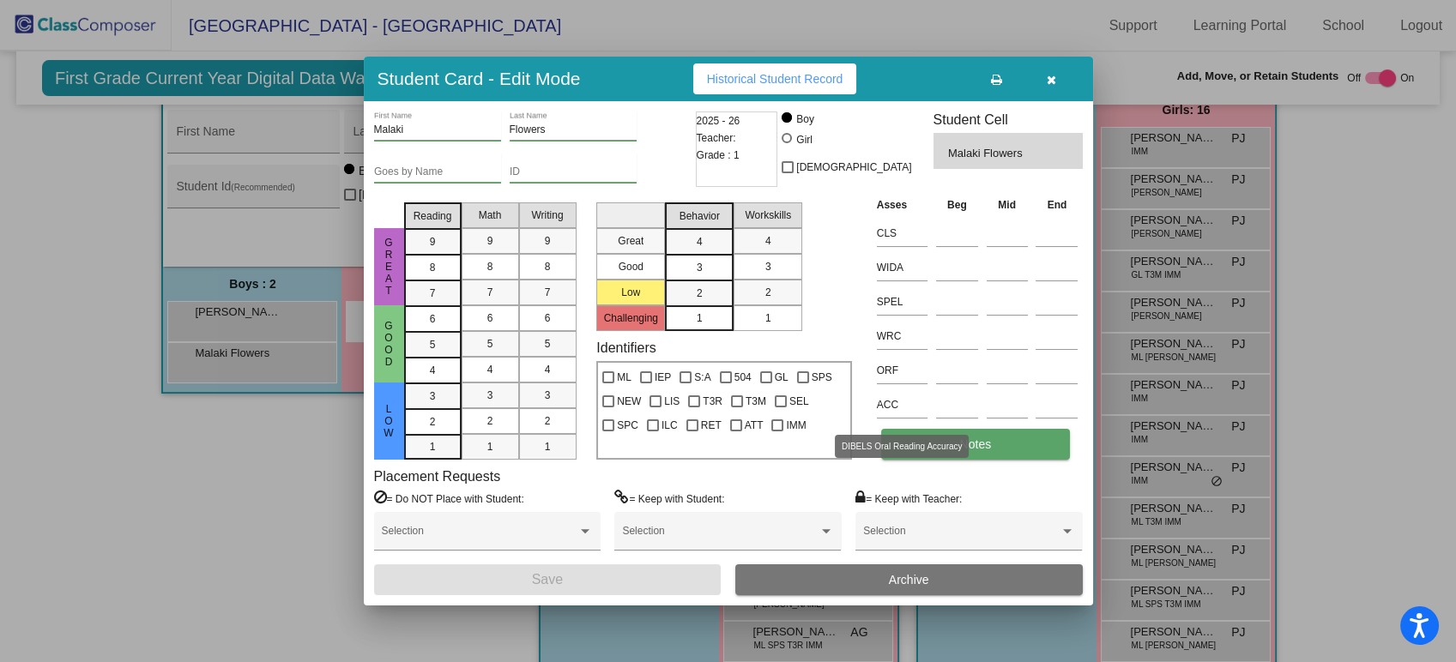
click at [938, 444] on button "Notes" at bounding box center [975, 444] width 189 height 31
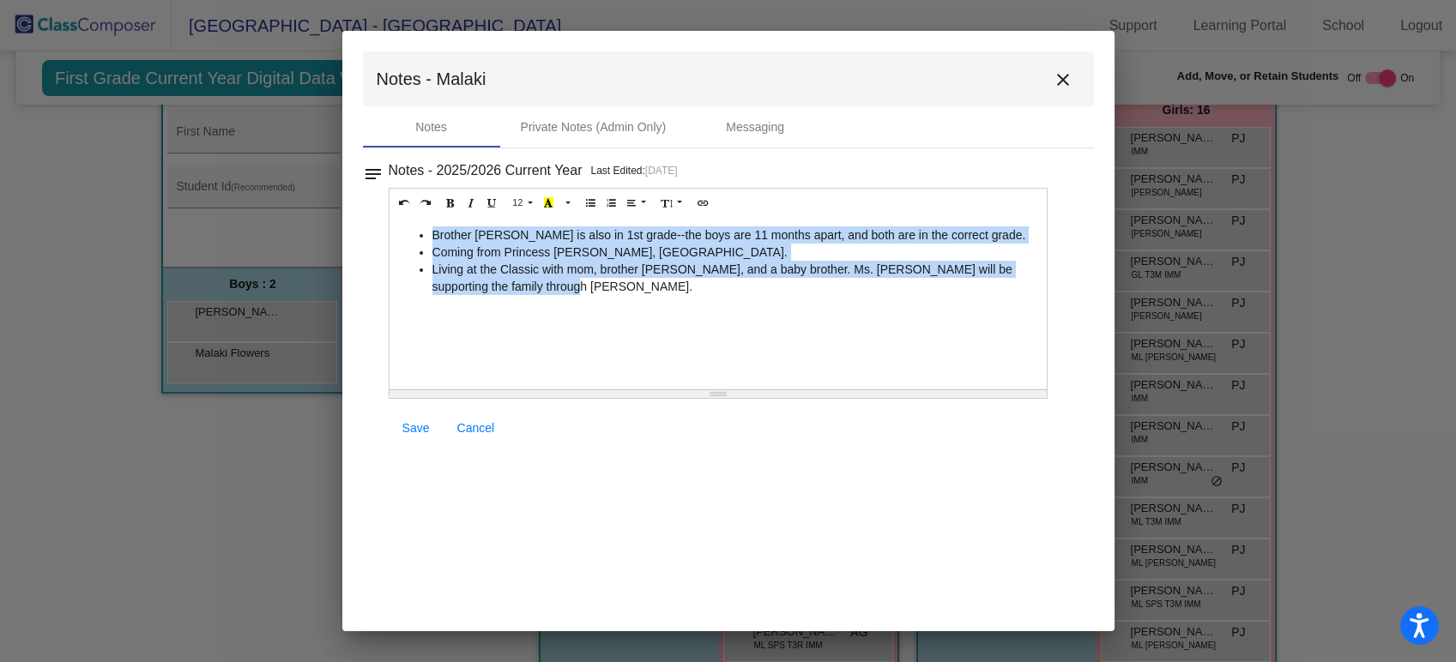
drag, startPoint x: 541, startPoint y: 282, endPoint x: 412, endPoint y: 222, distance: 142.8
click at [412, 222] on div "Brother [PERSON_NAME] is also in 1st grade--the boys are 11 months apart, and b…" at bounding box center [718, 304] width 658 height 172
copy ul "Brother [PERSON_NAME] is also in 1st grade--the boys are 11 months apart, and b…"
click at [1064, 80] on mat-icon "close" at bounding box center [1063, 79] width 21 height 21
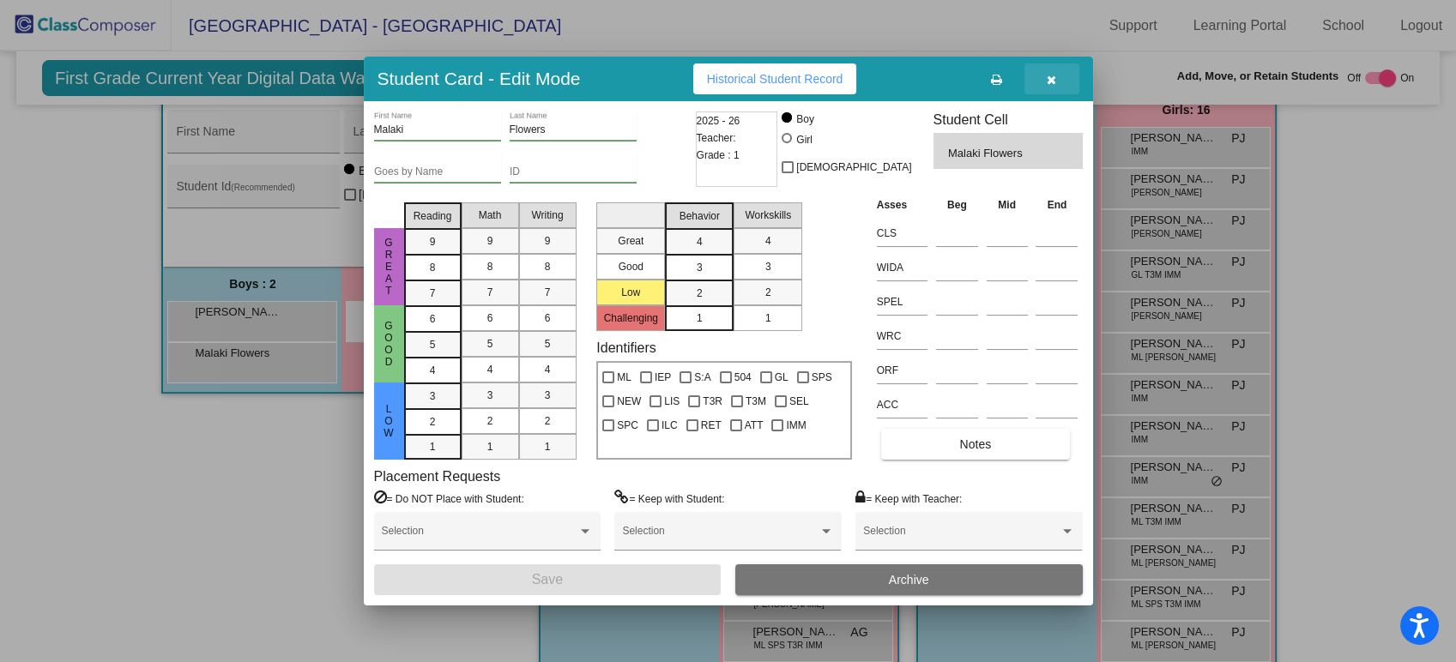
click at [1049, 81] on icon "button" at bounding box center [1051, 80] width 9 height 12
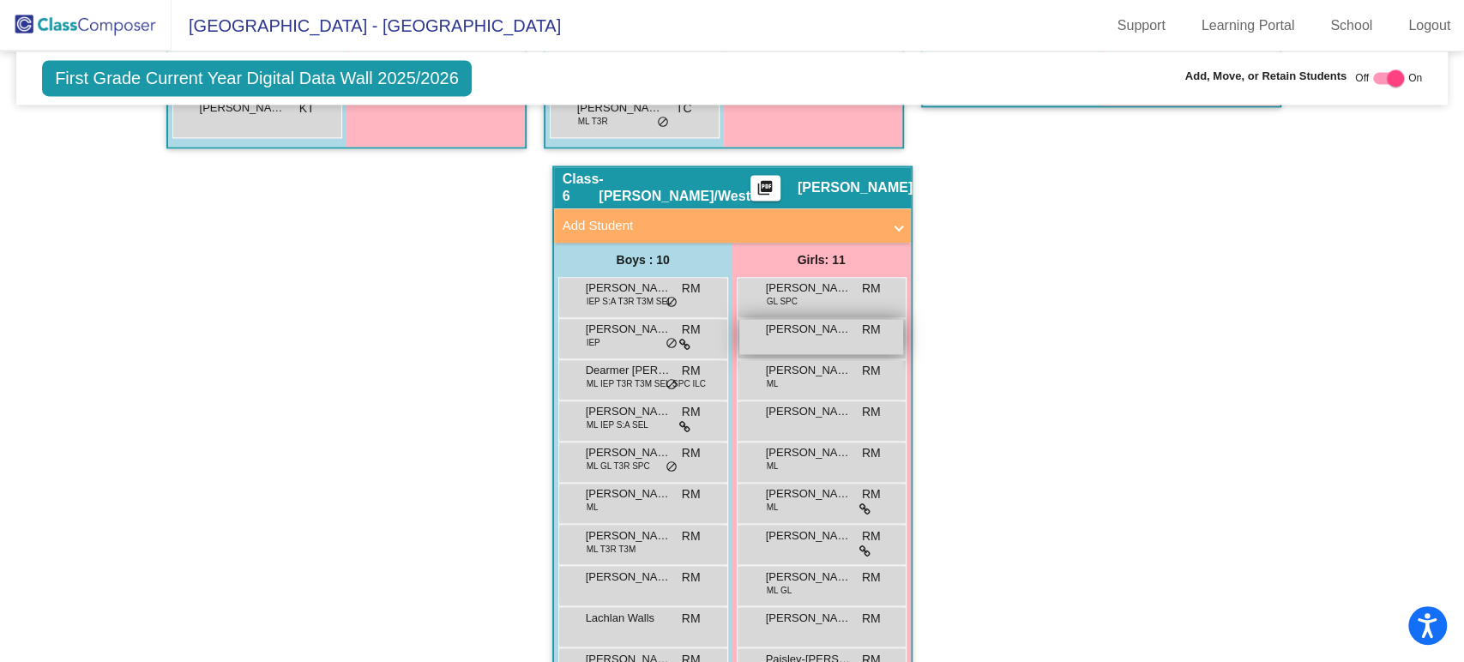
scroll to position [1808, 0]
